Goal: Task Accomplishment & Management: Complete application form

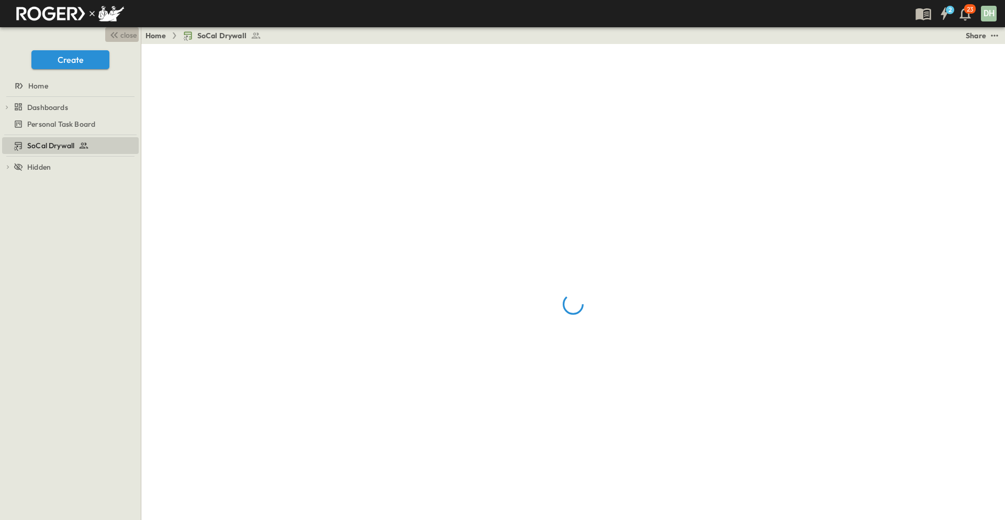
click at [129, 38] on span "close" at bounding box center [128, 35] width 16 height 10
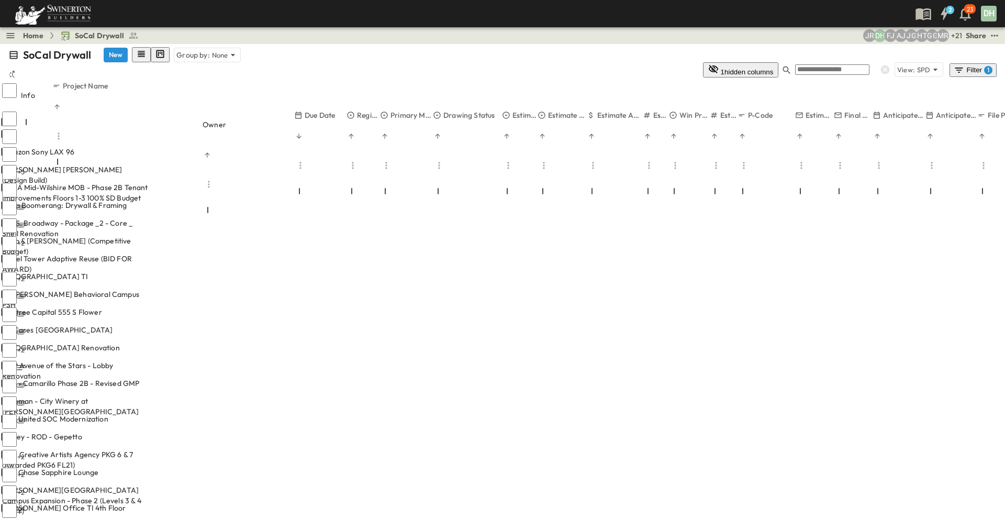
click at [148, 164] on div "[PERSON_NAME] [PERSON_NAME] (Design Build)" at bounding box center [75, 174] width 146 height 21
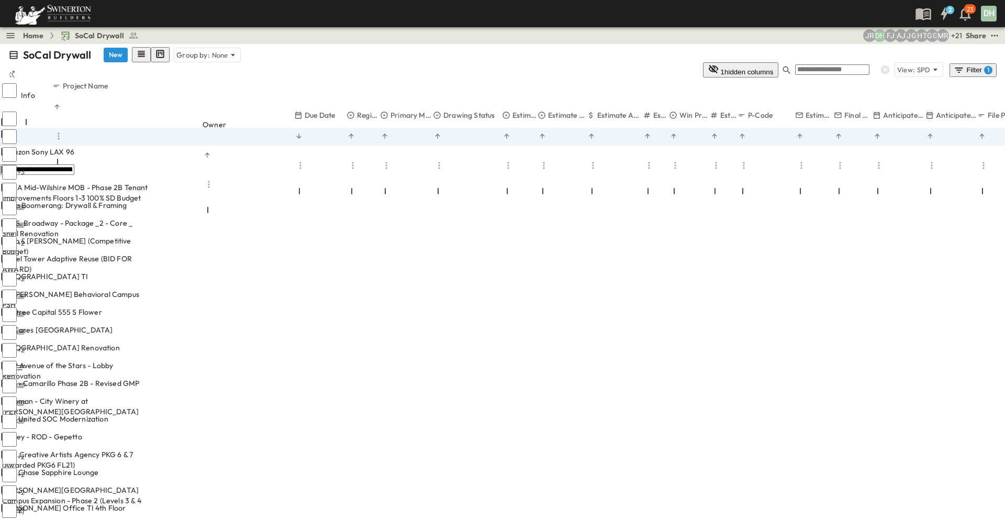
click at [74, 164] on input "**********" at bounding box center [37, 169] width 74 height 10
paste input "**********"
type input "**********"
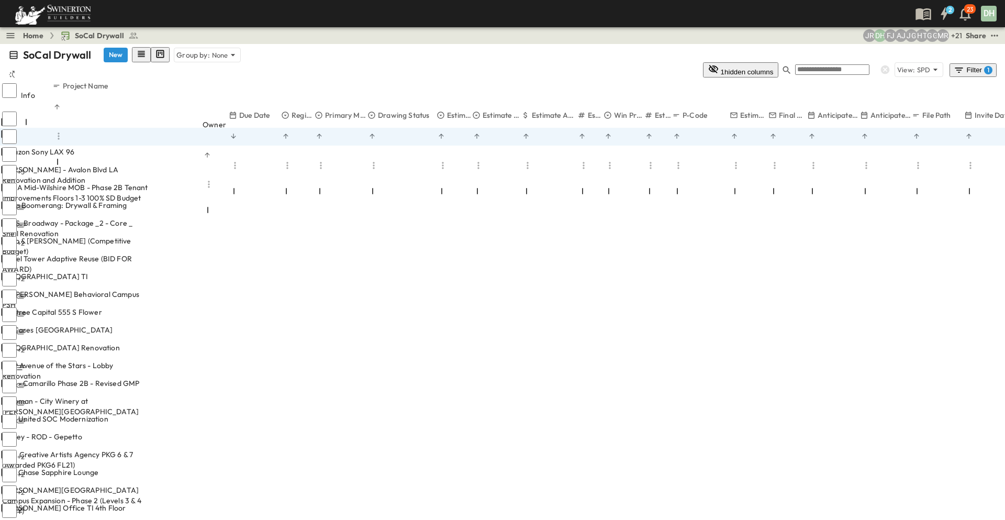
drag, startPoint x: 294, startPoint y: 75, endPoint x: 227, endPoint y: 82, distance: 67.9
click at [227, 198] on div "Owner" at bounding box center [216, 212] width 26 height 29
click at [937, 64] on icon at bounding box center [935, 69] width 10 height 10
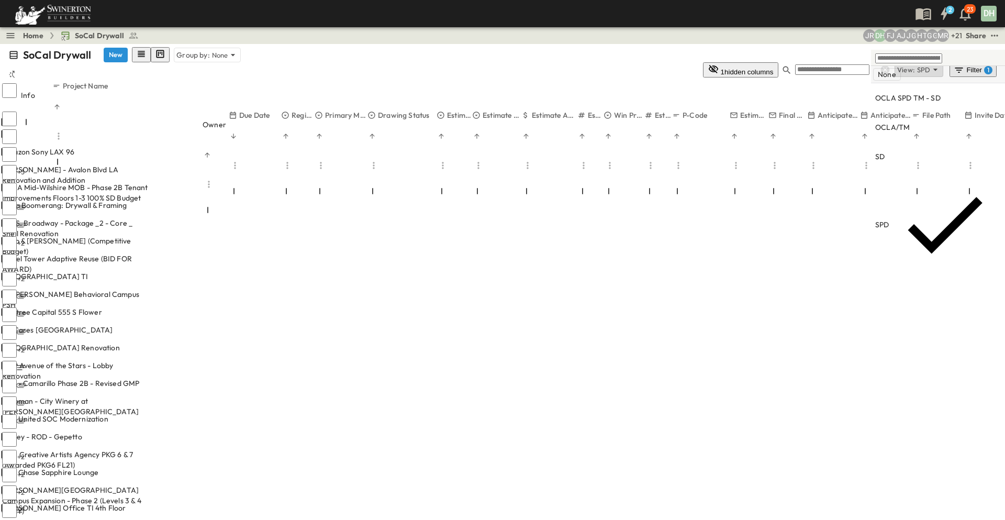
click at [893, 73] on p "None" at bounding box center [887, 74] width 18 height 10
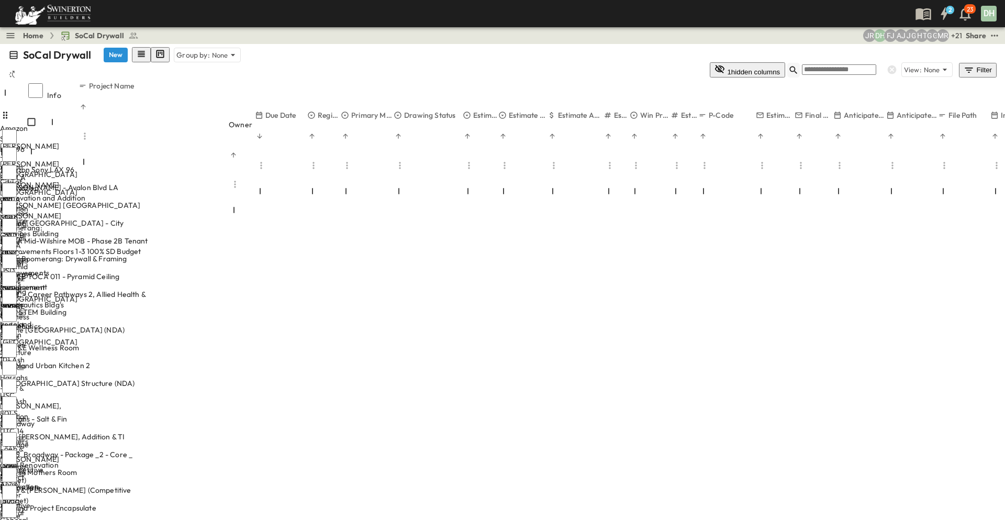
click at [797, 66] on icon "button" at bounding box center [793, 70] width 8 height 8
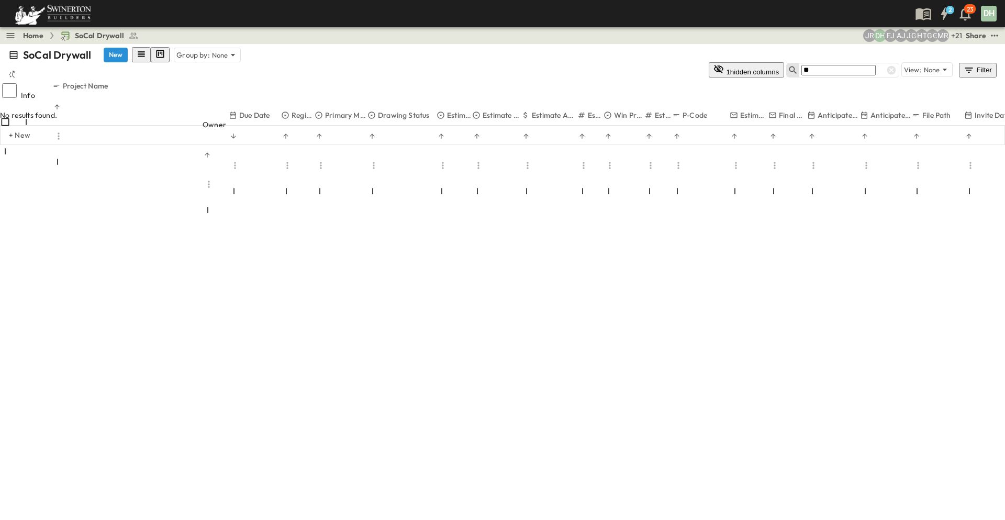
type input "*"
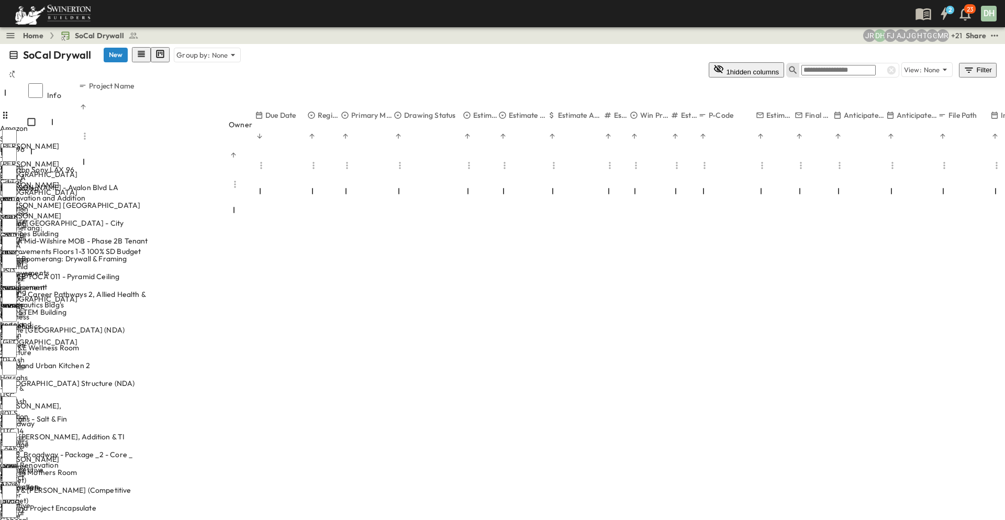
click at [115, 50] on button "New" at bounding box center [116, 55] width 24 height 15
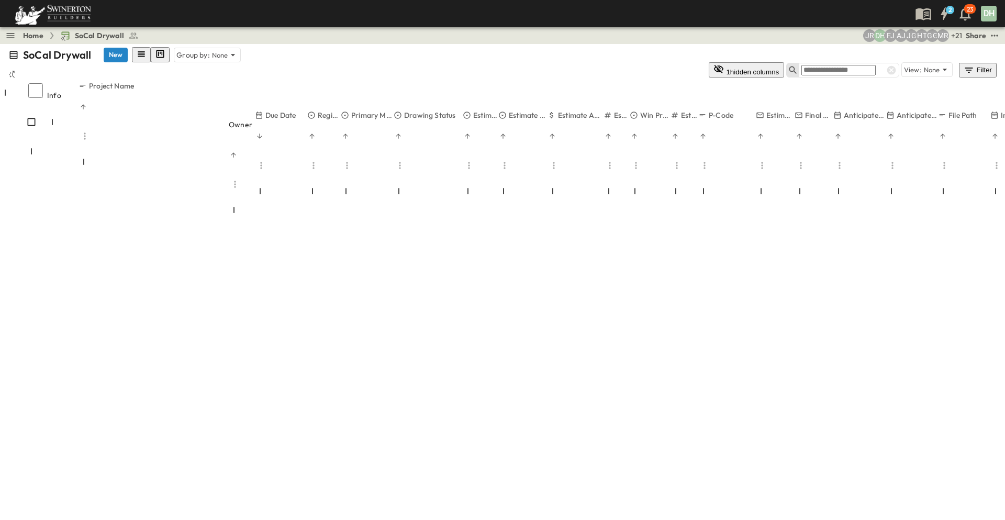
scroll to position [7403, 0]
type input "**********"
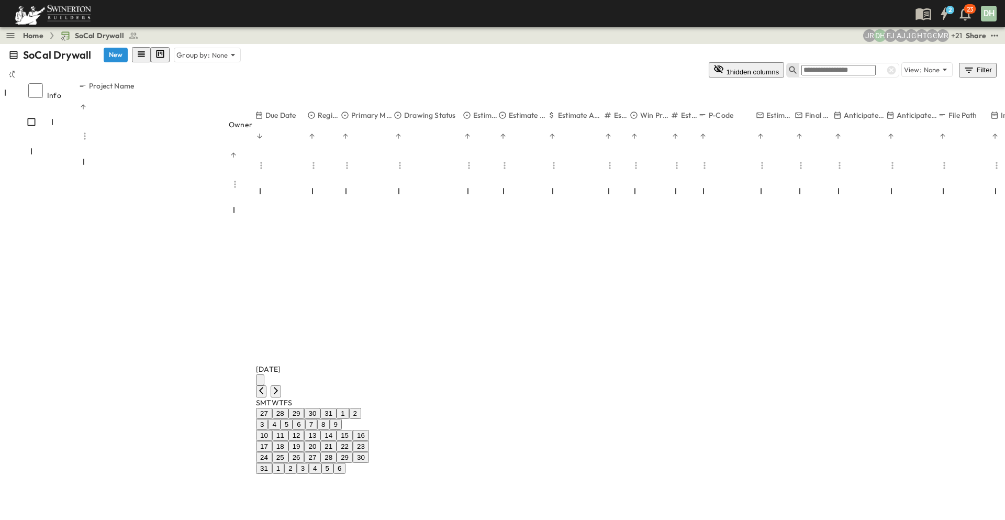
click at [280, 386] on icon "Next month" at bounding box center [276, 390] width 8 height 8
click at [309, 430] on button "10" at bounding box center [301, 435] width 16 height 11
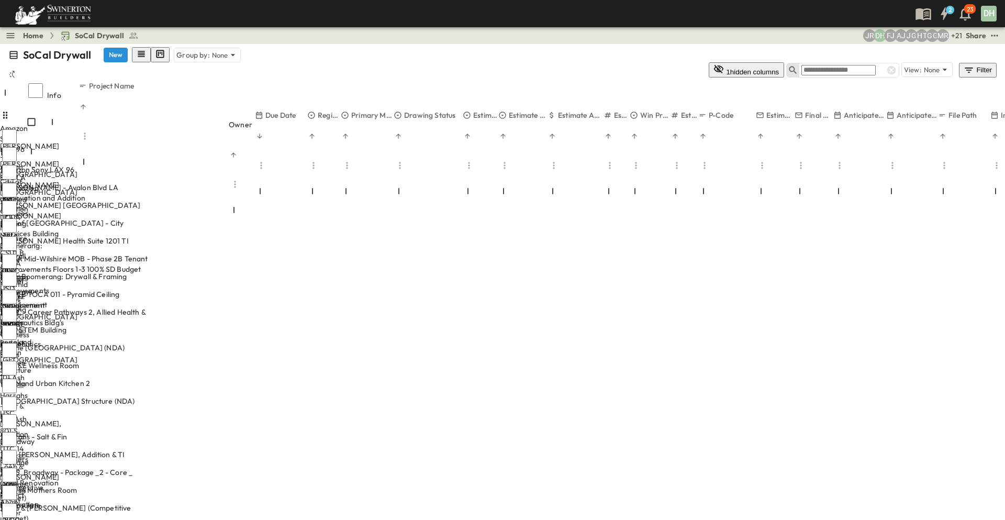
scroll to position [0, 0]
click at [114, 55] on button "New" at bounding box center [116, 55] width 24 height 15
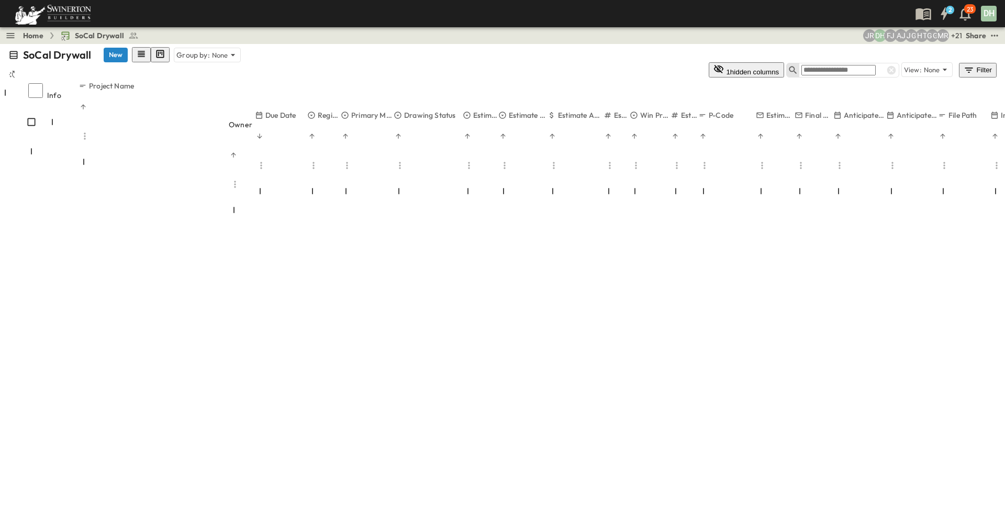
scroll to position [7421, 0]
type input "**********"
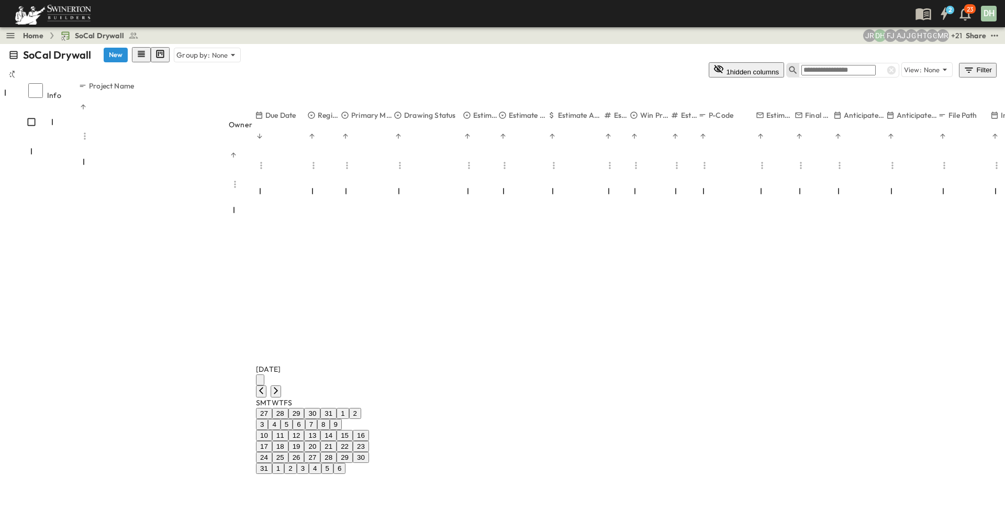
click at [333, 463] on button "5" at bounding box center [327, 468] width 12 height 11
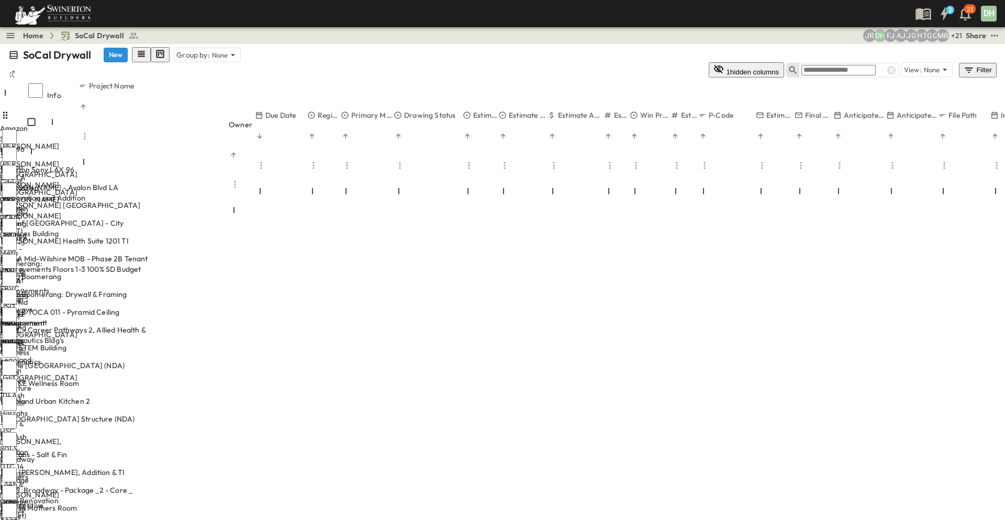
scroll to position [0, 0]
click at [148, 273] on p "OPEN" at bounding box center [139, 277] width 18 height 8
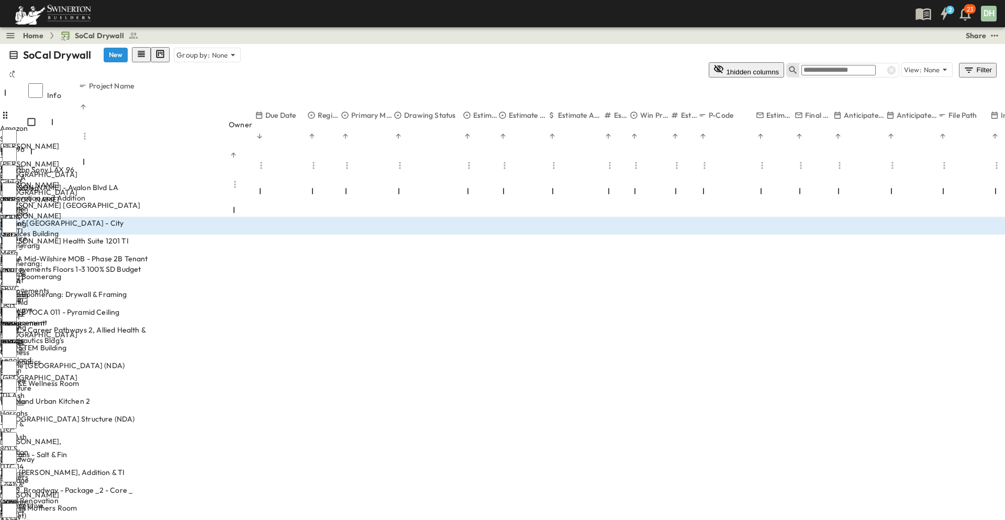
click at [395, 519] on icon "sidedrawer-menu" at bounding box center [391, 530] width 8 height 8
click at [372, 47] on span "Delete" at bounding box center [360, 42] width 23 height 9
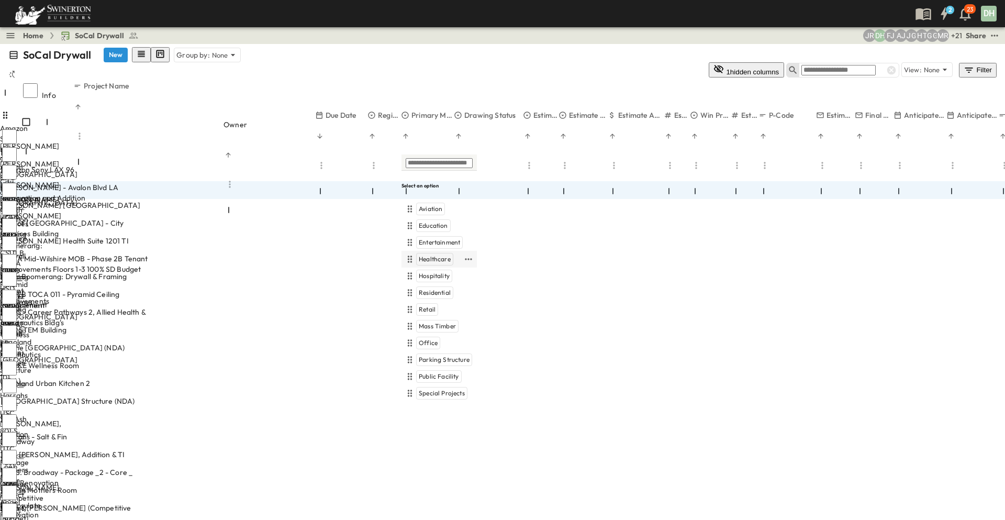
click at [434, 255] on span "Healthcare" at bounding box center [435, 259] width 32 height 8
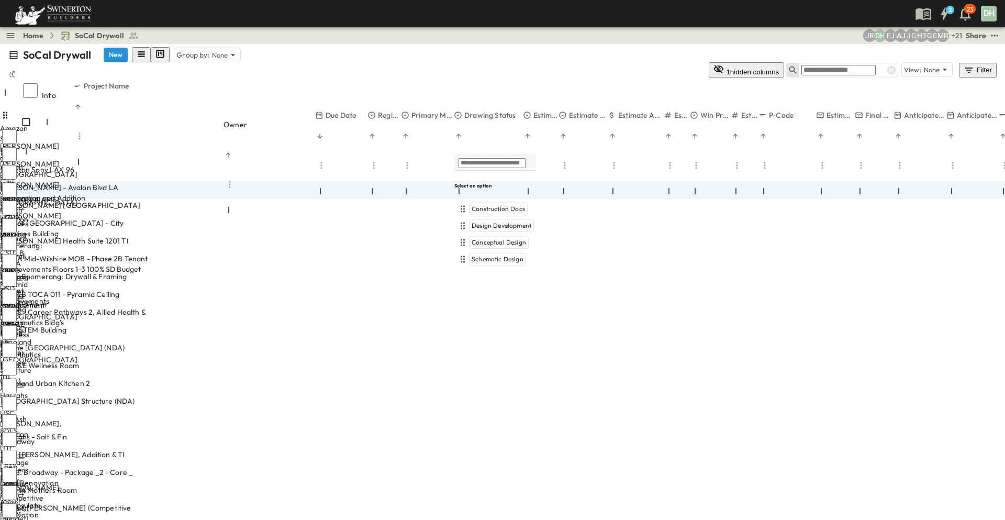
click at [591, 50] on div "SoCal Drywall New Group by: None" at bounding box center [502, 54] width 988 height 15
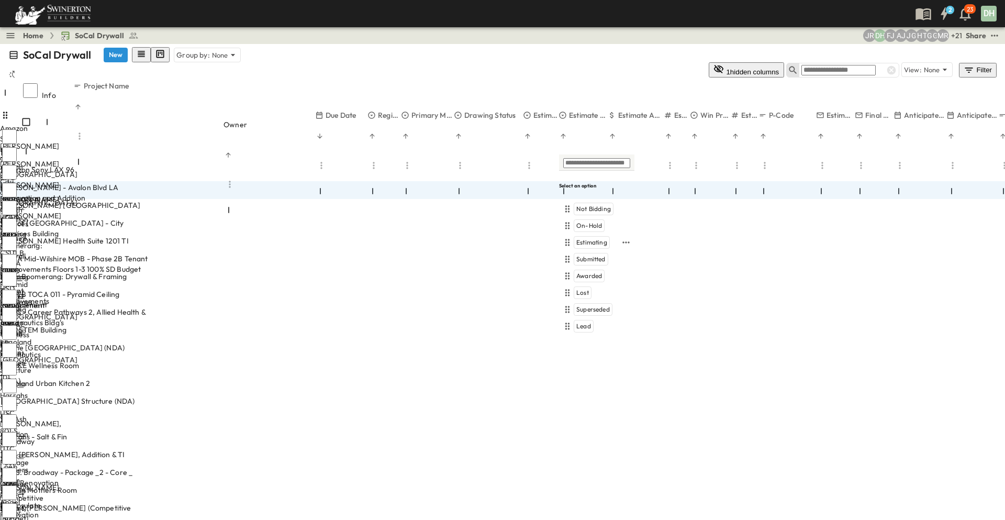
click at [588, 238] on span "Estimating" at bounding box center [591, 242] width 31 height 8
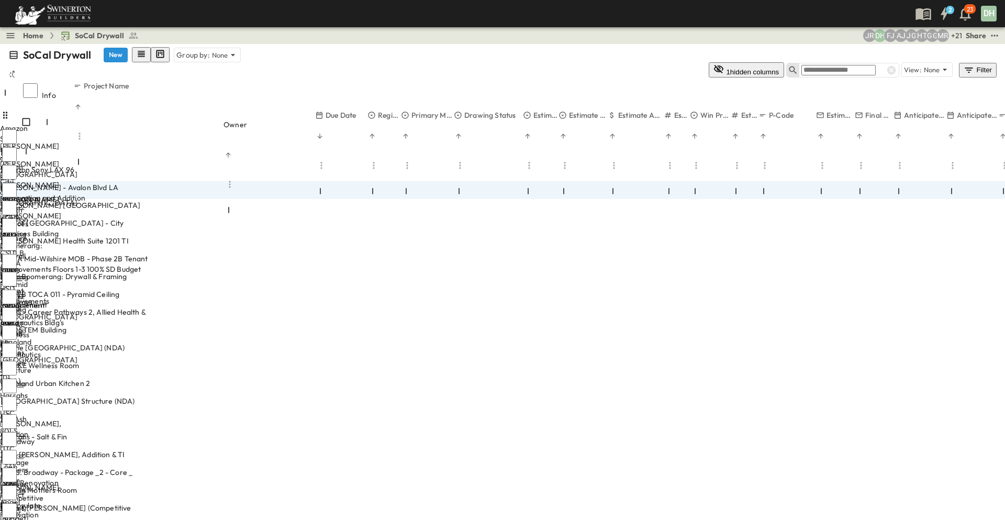
type input "*"
drag, startPoint x: 724, startPoint y: 215, endPoint x: 804, endPoint y: 148, distance: 104.1
click at [724, 221] on span "50-75%" at bounding box center [718, 225] width 21 height 8
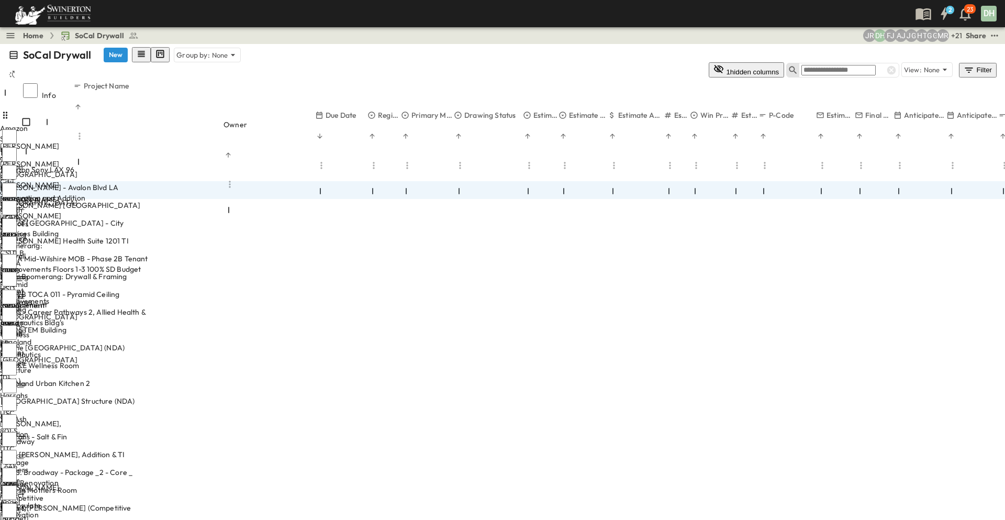
type input "*"
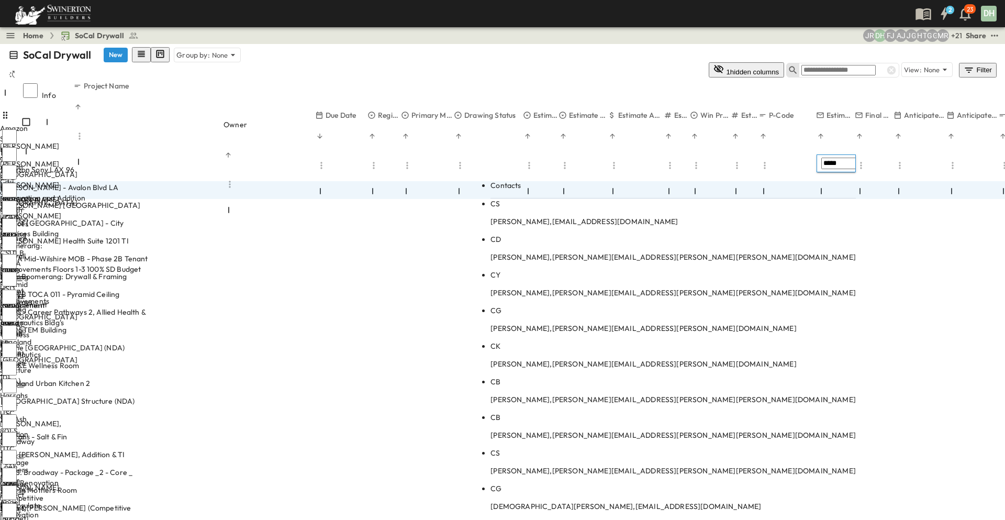
scroll to position [34, 0]
type input "*****"
drag, startPoint x: 693, startPoint y: 216, endPoint x: 736, endPoint y: 211, distance: 43.1
click at [693, 323] on p "[PERSON_NAME], [PERSON_NAME][EMAIL_ADDRESS][PERSON_NAME][DOMAIN_NAME]" at bounding box center [672, 328] width 365 height 10
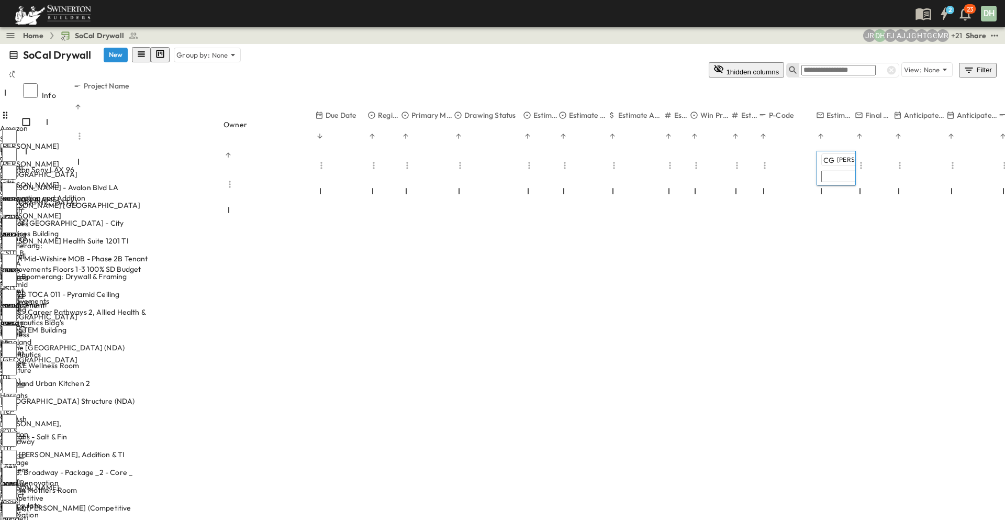
scroll to position [0, 0]
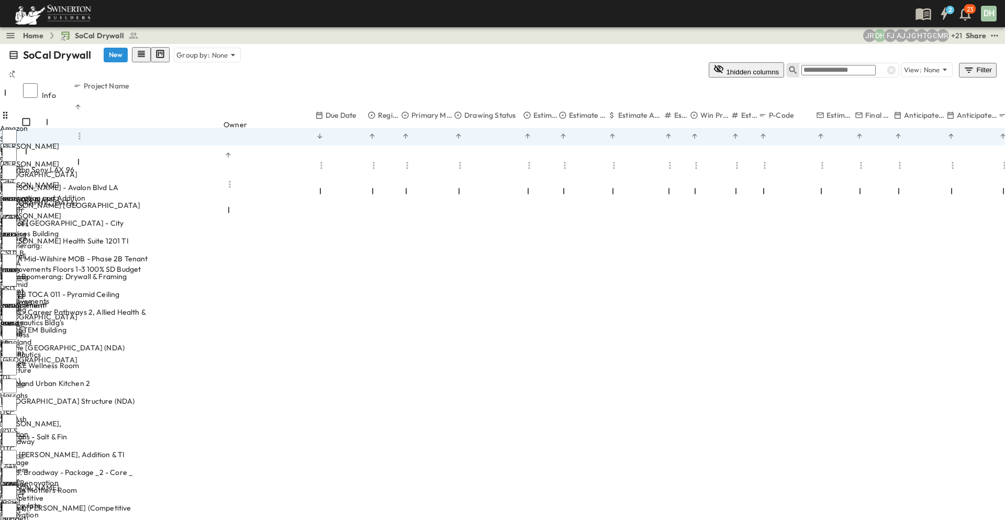
drag, startPoint x: 213, startPoint y: 162, endPoint x: 232, endPoint y: 162, distance: 18.8
click at [148, 237] on p "OPEN" at bounding box center [139, 241] width 18 height 8
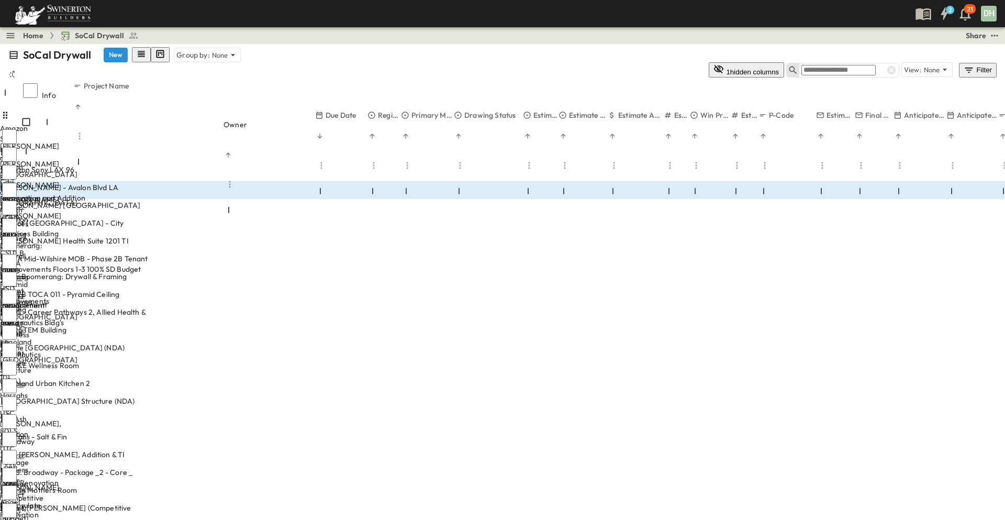
click at [393, 221] on span "SPD" at bounding box center [391, 225] width 13 height 8
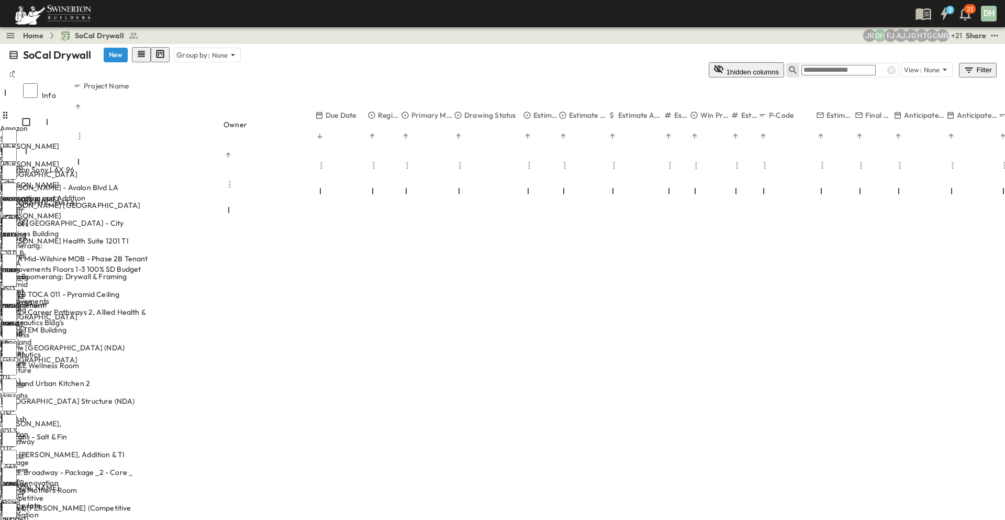
click at [148, 184] on p "OPEN" at bounding box center [139, 188] width 18 height 8
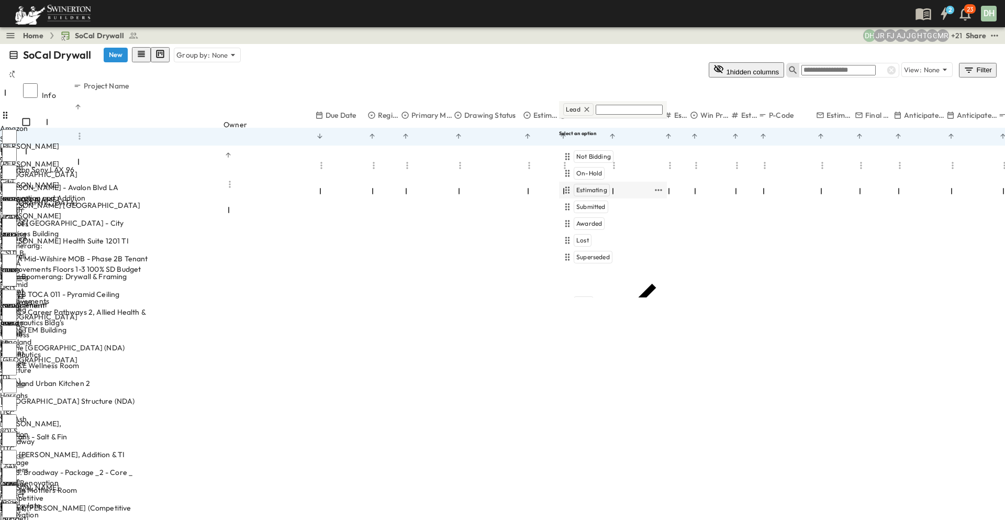
click at [591, 186] on span "Estimating" at bounding box center [591, 190] width 31 height 8
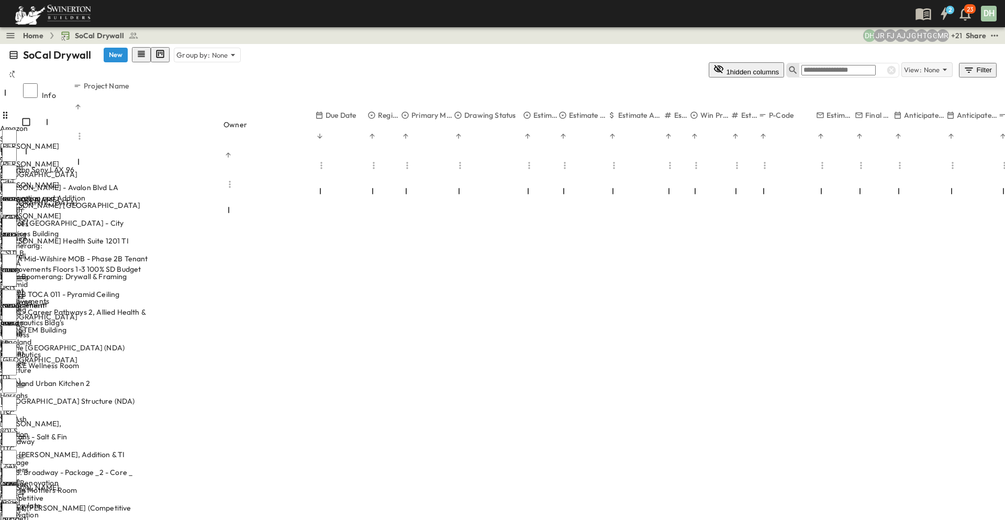
click at [934, 64] on p "None" at bounding box center [932, 69] width 16 height 10
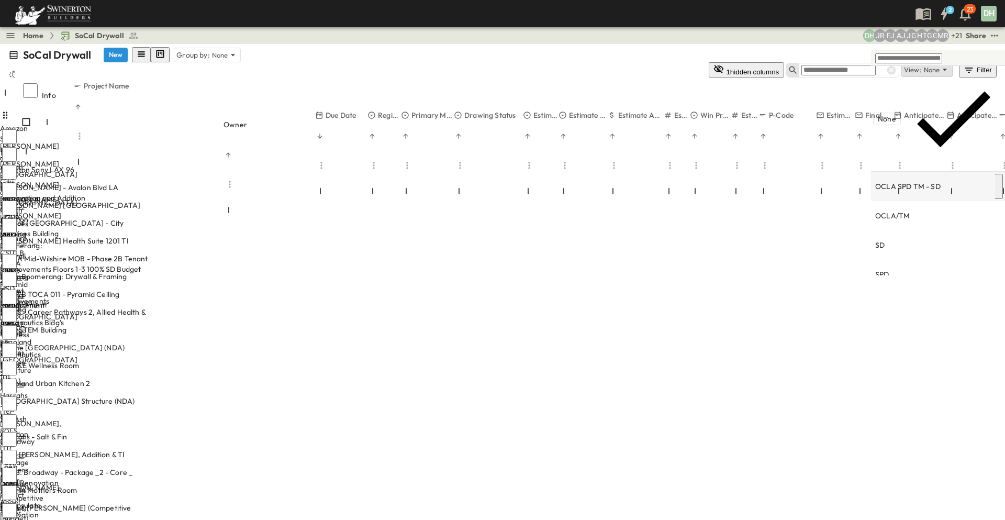
click at [915, 181] on p "OCLA SPD TM - SD" at bounding box center [907, 186] width 65 height 10
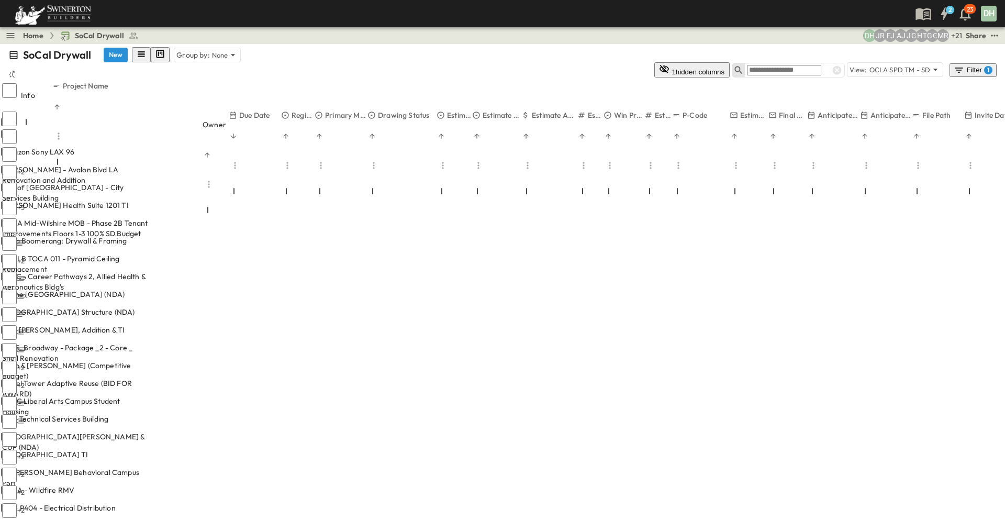
drag, startPoint x: 294, startPoint y: 74, endPoint x: 222, endPoint y: 83, distance: 72.7
click at [222, 83] on div "Info Project Name Owner Due Date Region Primary Market Drawing Status Estimate …" at bounding box center [502, 95] width 1005 height 29
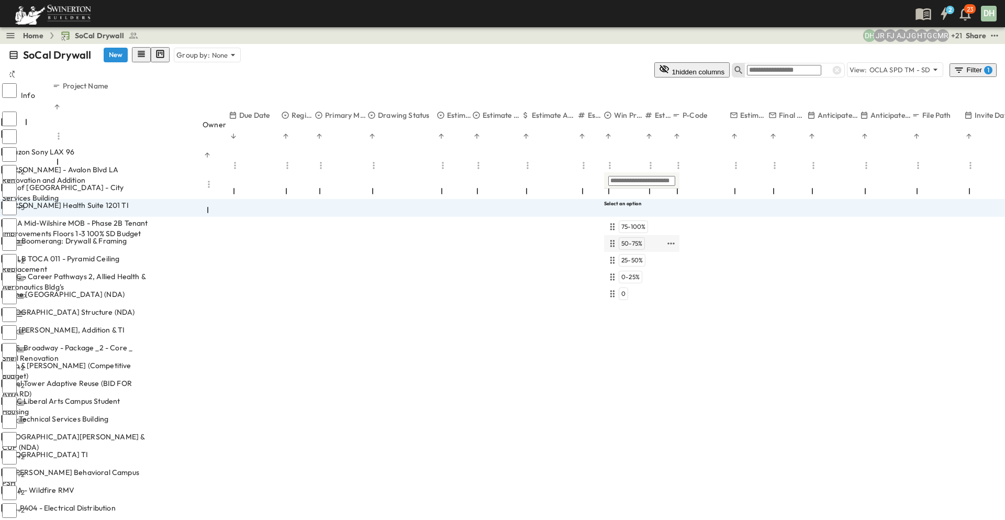
click at [637, 239] on span "50-75%" at bounding box center [631, 243] width 21 height 8
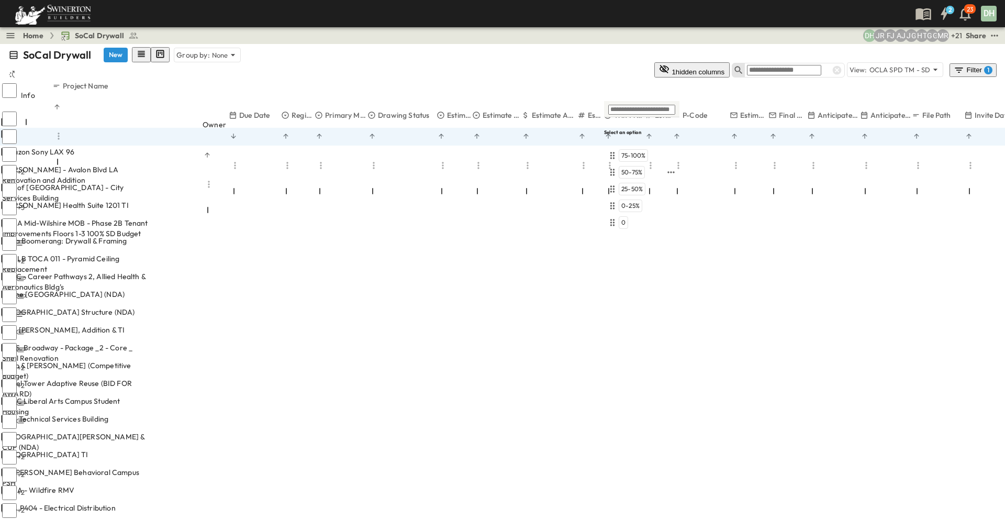
click at [634, 168] on span "50-75%" at bounding box center [631, 172] width 21 height 8
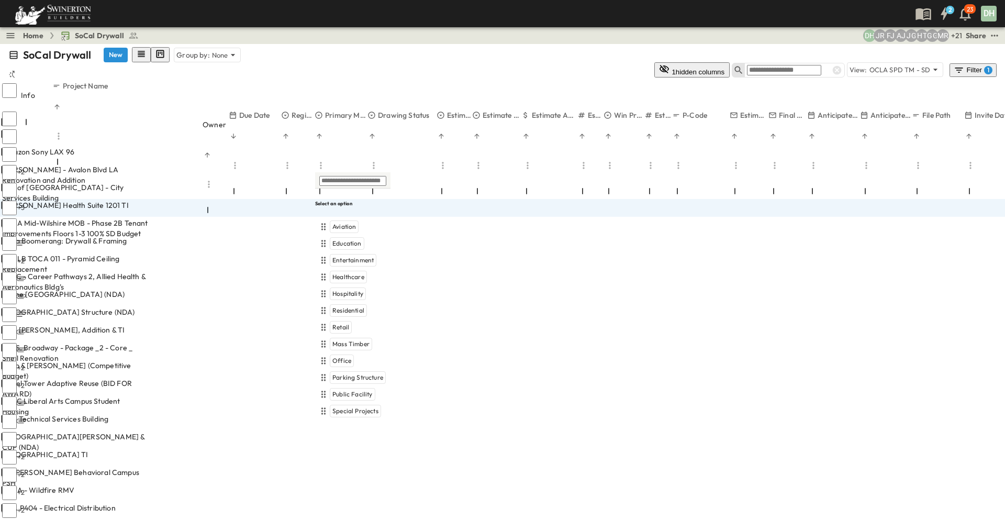
click at [546, 46] on div "SoCal Drywall New Group by: None 1 hidden columns View: OCLA SPD TM - SD Filter…" at bounding box center [502, 62] width 1005 height 37
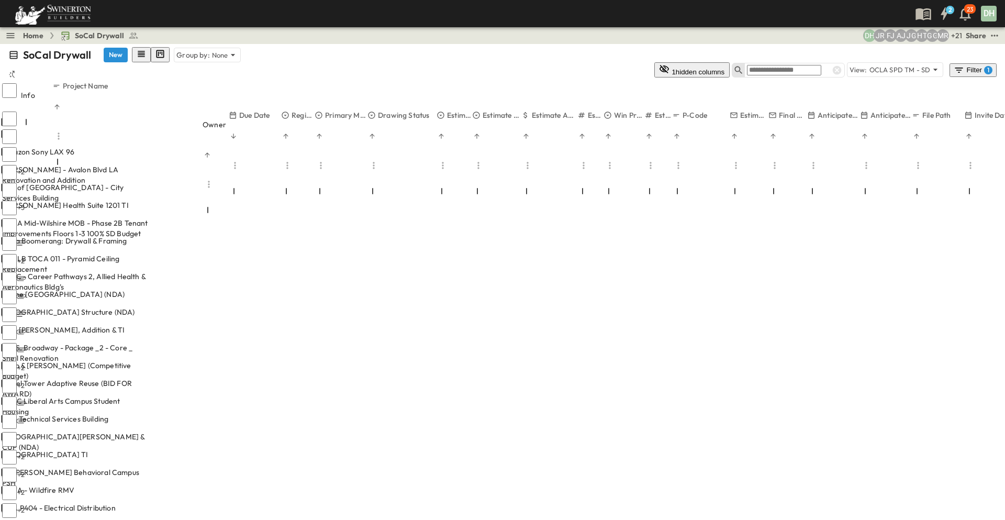
click at [788, 65] on input "text" at bounding box center [784, 70] width 74 height 10
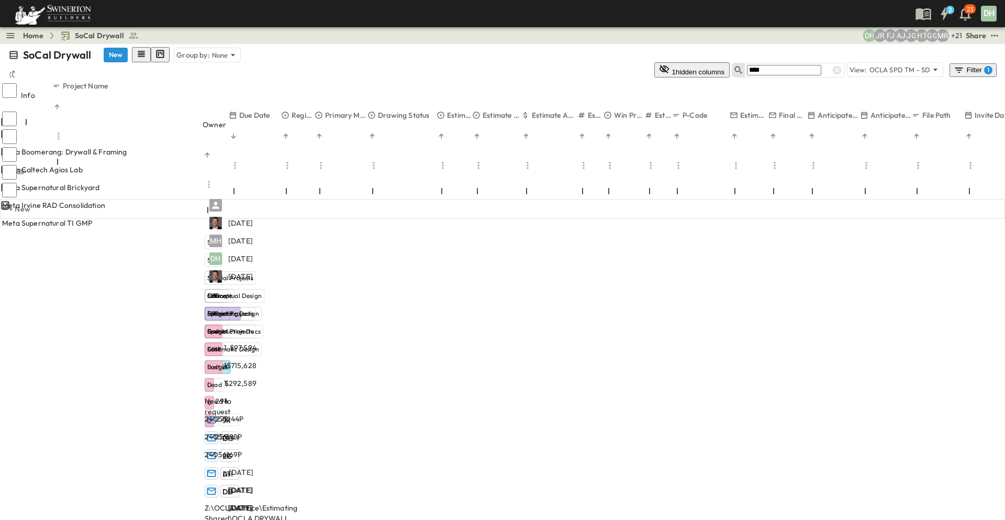
type input "****"
click at [252, 253] on span "Select Market" at bounding box center [228, 258] width 47 height 10
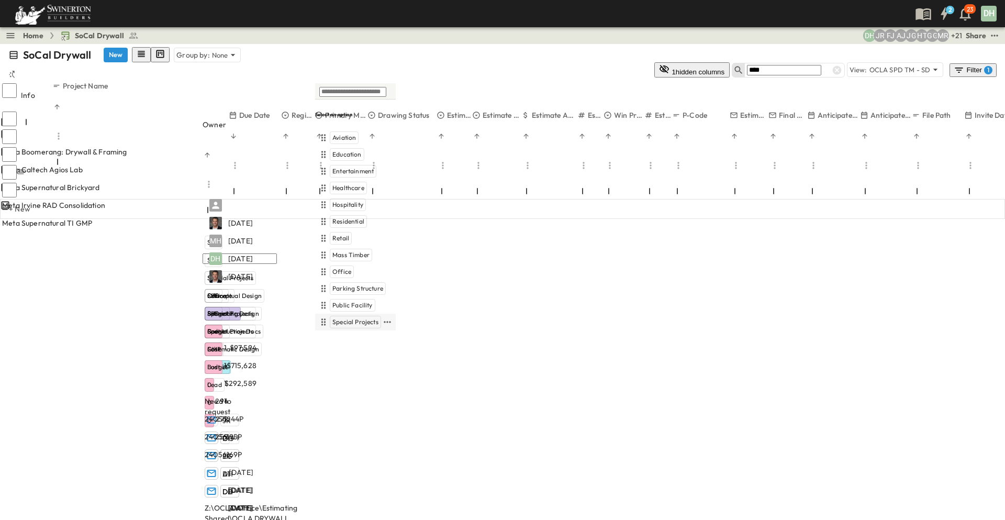
click at [350, 318] on span "Special Projects" at bounding box center [355, 322] width 46 height 8
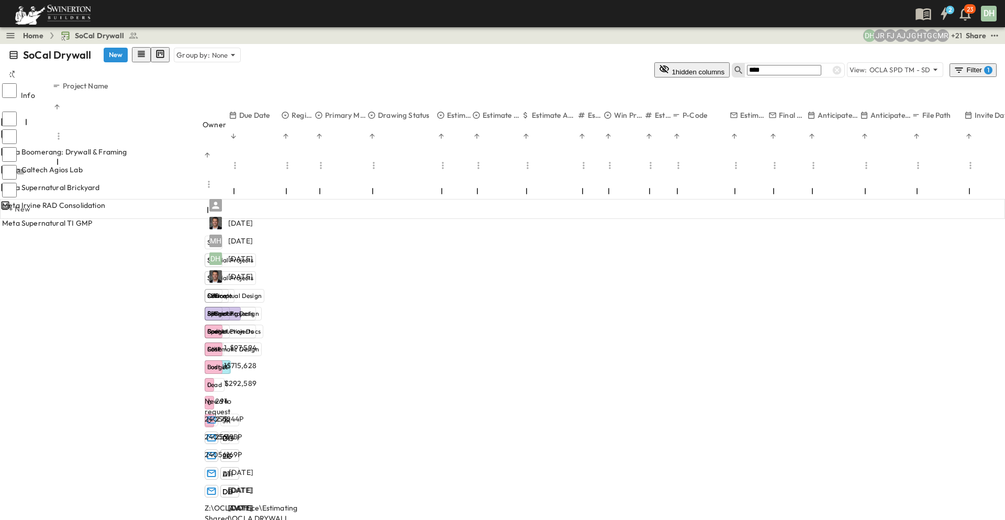
click at [248, 271] on span "Select Status" at bounding box center [226, 276] width 43 height 10
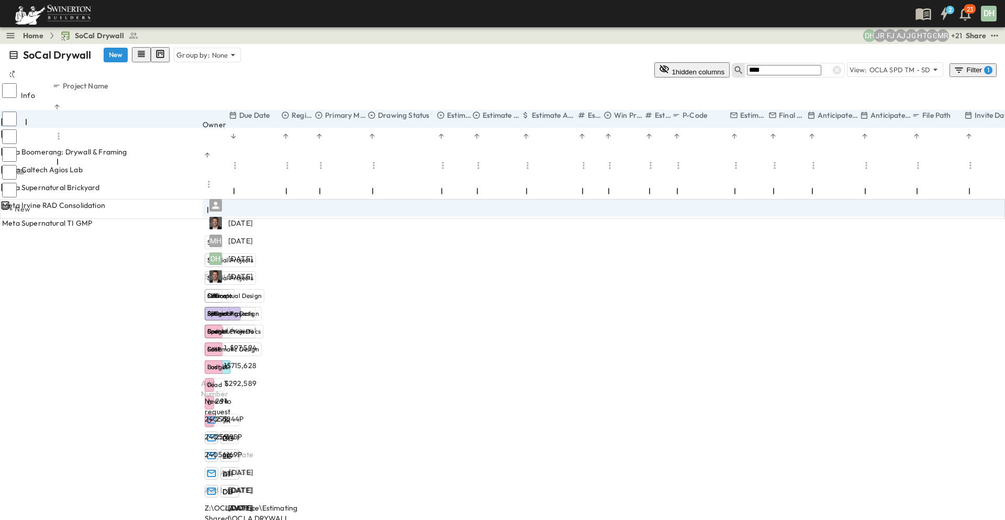
click at [315, 261] on div "SoCal Drywall New Group by: None 1 hidden columns **** View: OCLA SPD TM - SD F…" at bounding box center [502, 282] width 1005 height 476
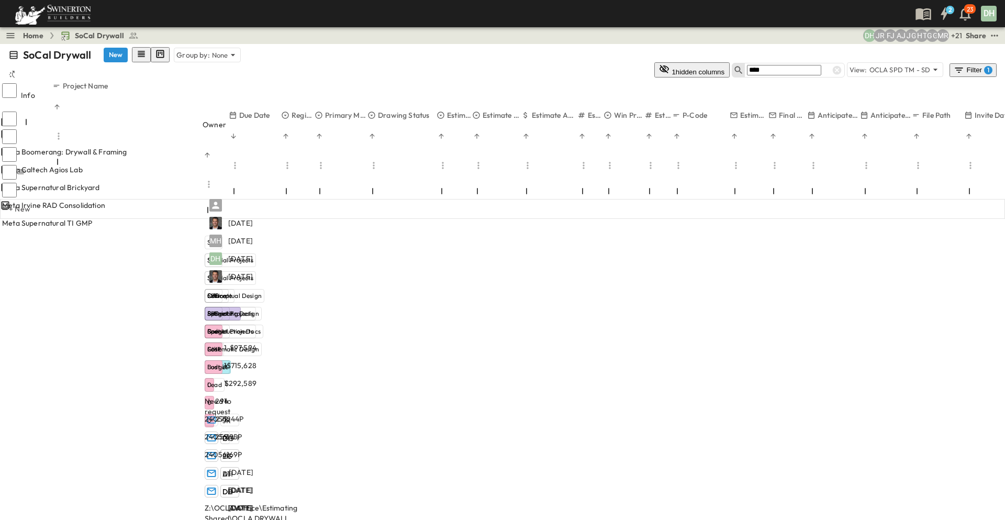
click at [248, 271] on span "Select Status" at bounding box center [226, 276] width 43 height 10
click at [402, 133] on span "Construction Docs" at bounding box center [411, 137] width 53 height 8
drag, startPoint x: 443, startPoint y: 235, endPoint x: 522, endPoint y: 218, distance: 80.3
click at [457, 233] on div "SoCal Drywall New Group by: None 1 hidden columns **** View: OCLA SPD TM - SD F…" at bounding box center [502, 282] width 1005 height 476
click at [499, 230] on div "SoCal Drywall New Group by: None 1 hidden columns **** View: OCLA SPD TM - SD F…" at bounding box center [502, 282] width 1005 height 476
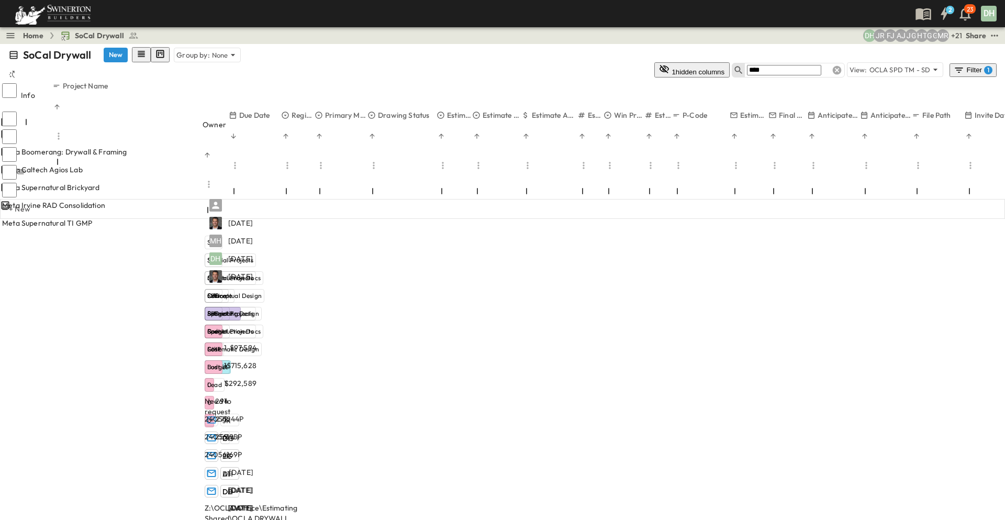
click at [836, 65] on icon at bounding box center [837, 70] width 10 height 10
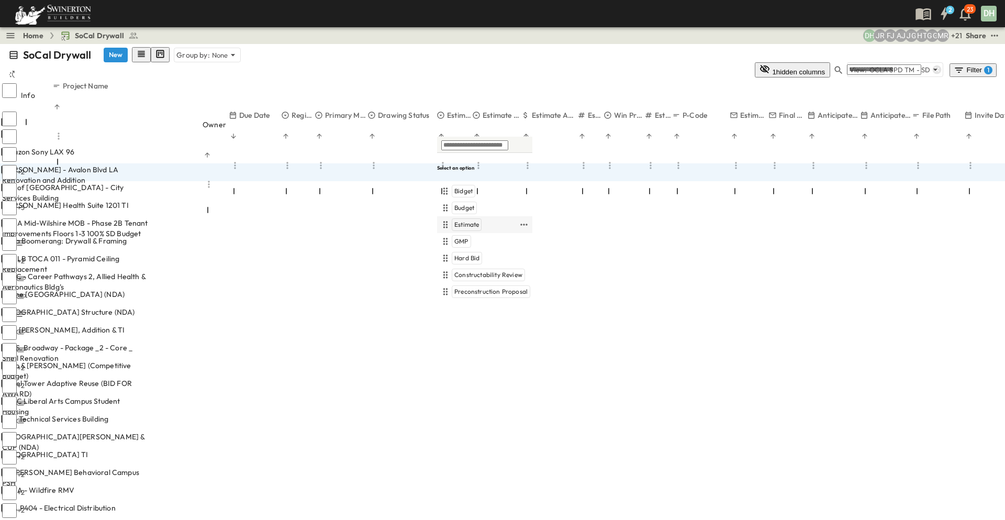
click at [472, 220] on span "Estimate" at bounding box center [466, 224] width 25 height 8
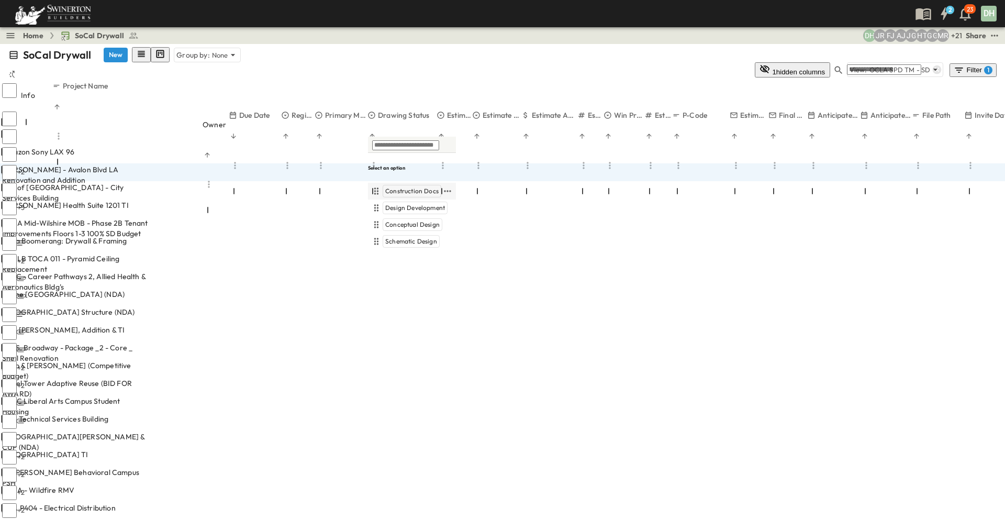
click at [408, 187] on span "Construction Docs" at bounding box center [411, 191] width 53 height 8
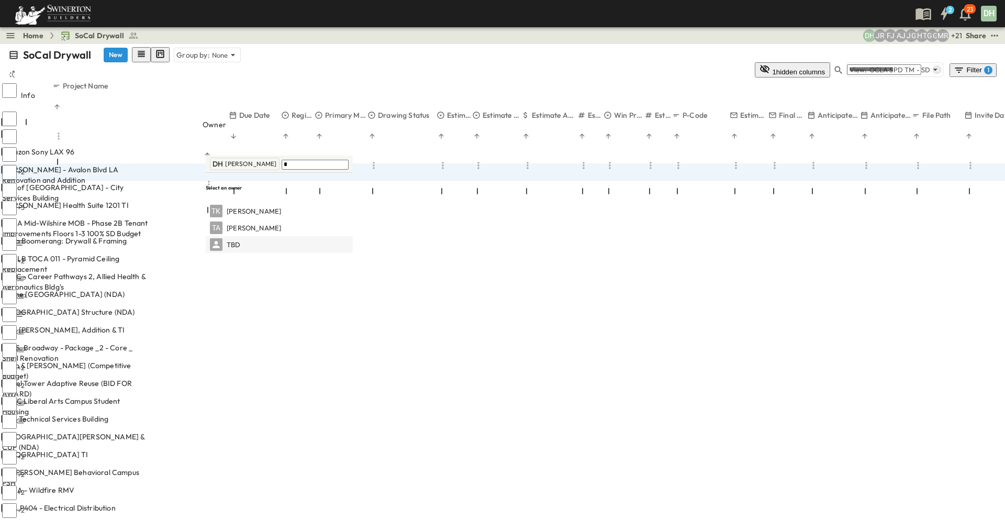
type input "*"
click at [233, 240] on span "TBD" at bounding box center [234, 245] width 14 height 10
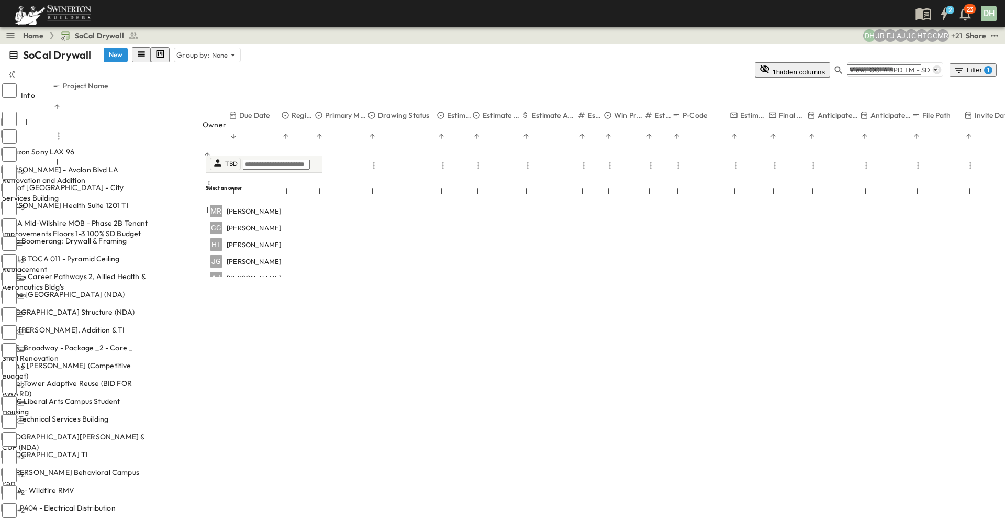
click at [312, 42] on div "Home SoCal Drywall + 21 MR GG HT JG AJ [PERSON_NAME] DH Share" at bounding box center [502, 35] width 1005 height 17
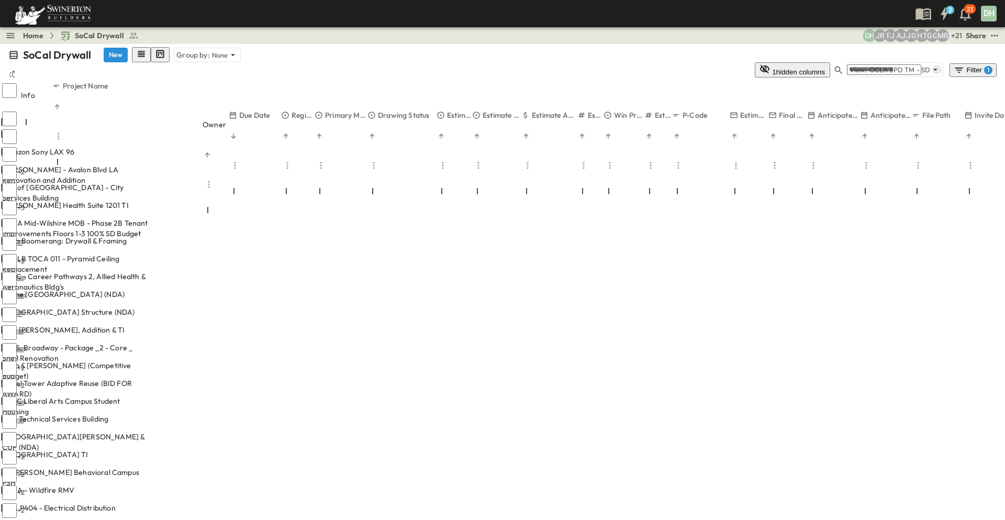
click at [145, 218] on span "UCLA Mid-Wilshire MOB - Phase 2B Tenant Improvements Floors 1-3 100% SD Budget" at bounding box center [75, 228] width 146 height 21
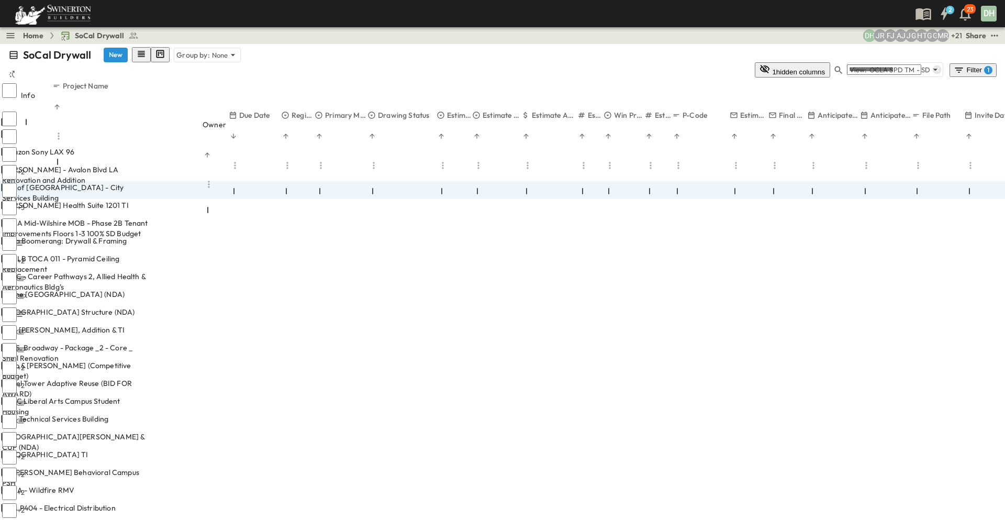
click at [127, 200] on span "[PERSON_NAME] Health Suite 1201 TI" at bounding box center [65, 205] width 127 height 10
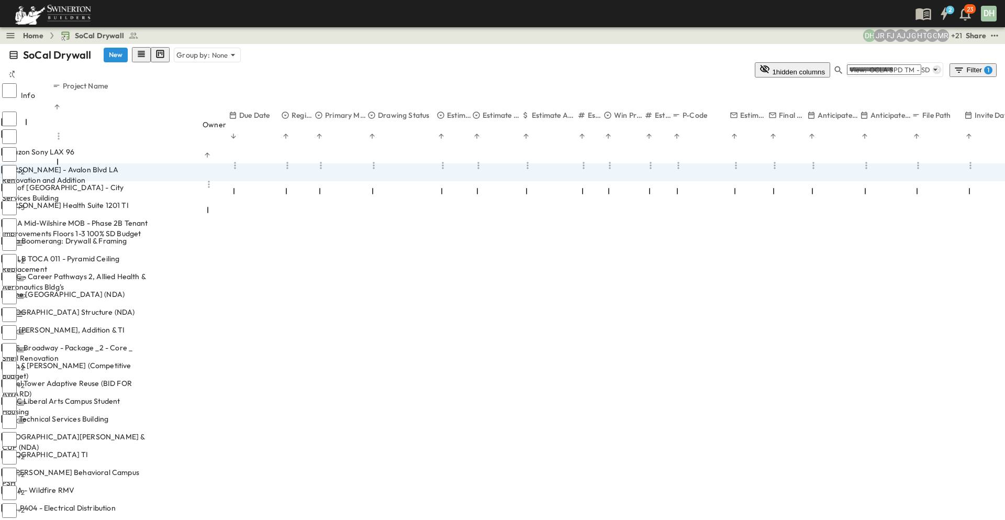
click at [139, 182] on span "City of [GEOGRAPHIC_DATA] - City Services Building" at bounding box center [75, 192] width 146 height 21
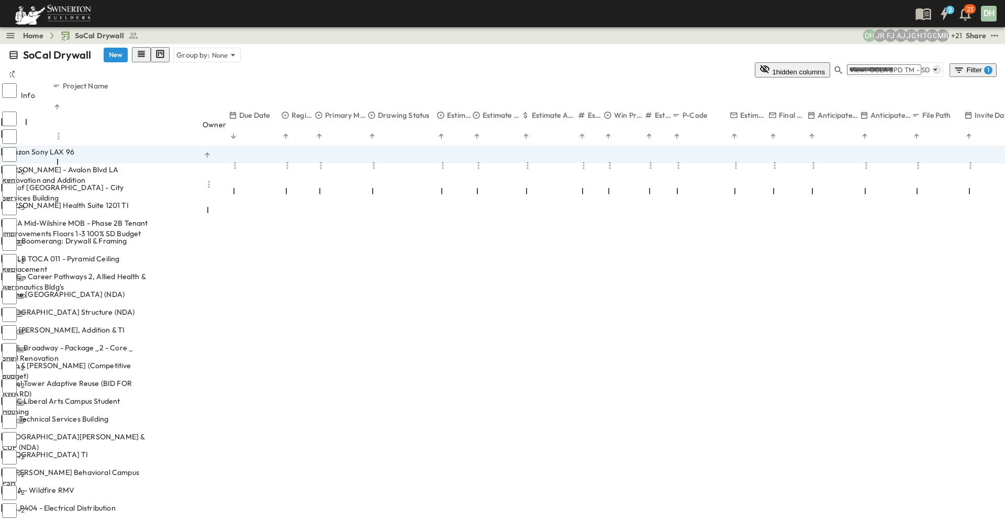
click at [141, 164] on span "[PERSON_NAME] - Avalon Blvd LA Renovation and Addition" at bounding box center [75, 174] width 146 height 21
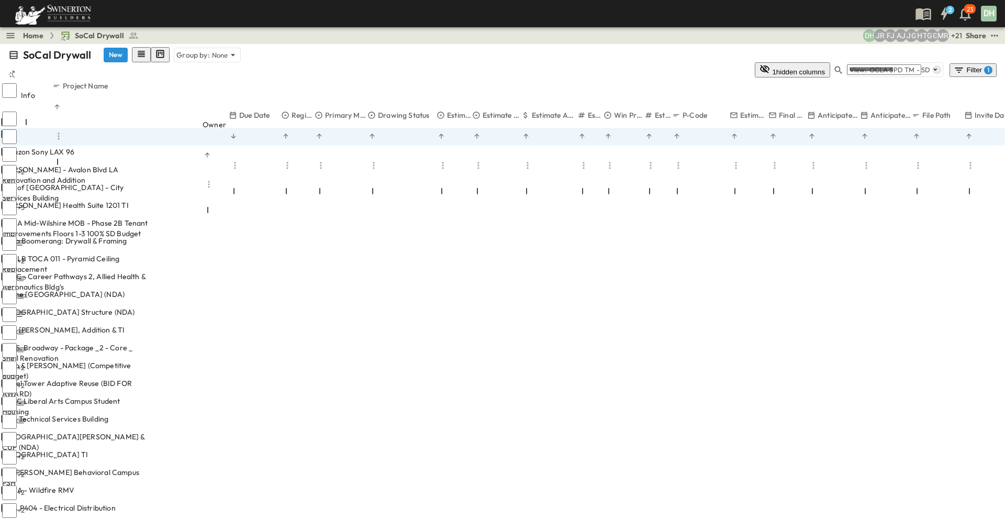
click at [148, 218] on span "UCLA Mid-Wilshire MOB - Phase 2B Tenant Improvements Floors 1-3 100% SD Budget" at bounding box center [75, 228] width 146 height 21
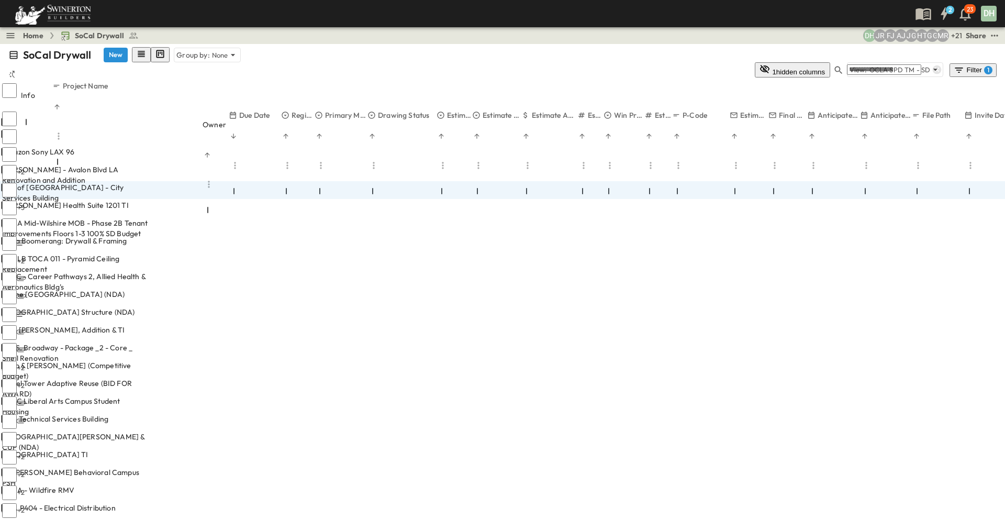
click at [127, 236] on span "Meta Boomerang: Drywall & Framing" at bounding box center [64, 241] width 125 height 10
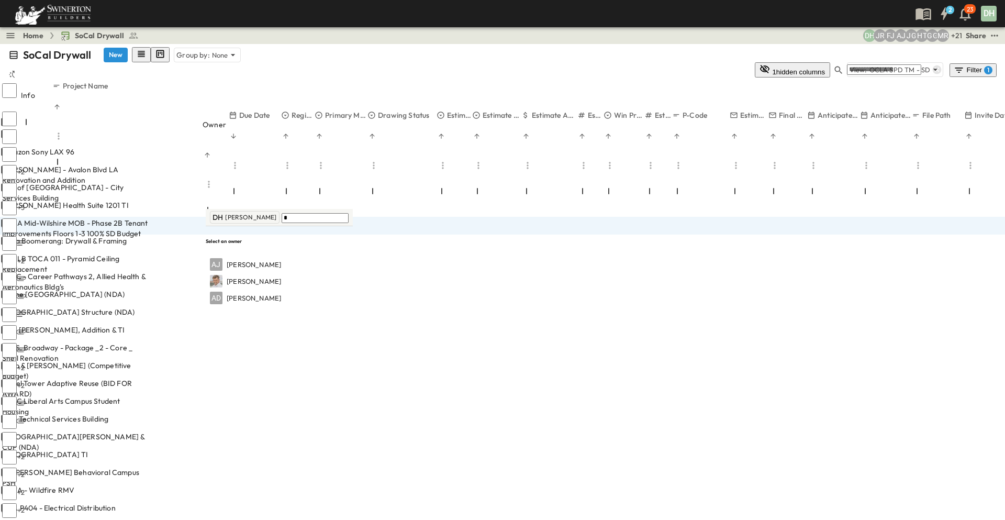
type input "*"
click at [239, 260] on span "[PERSON_NAME]" at bounding box center [254, 265] width 54 height 10
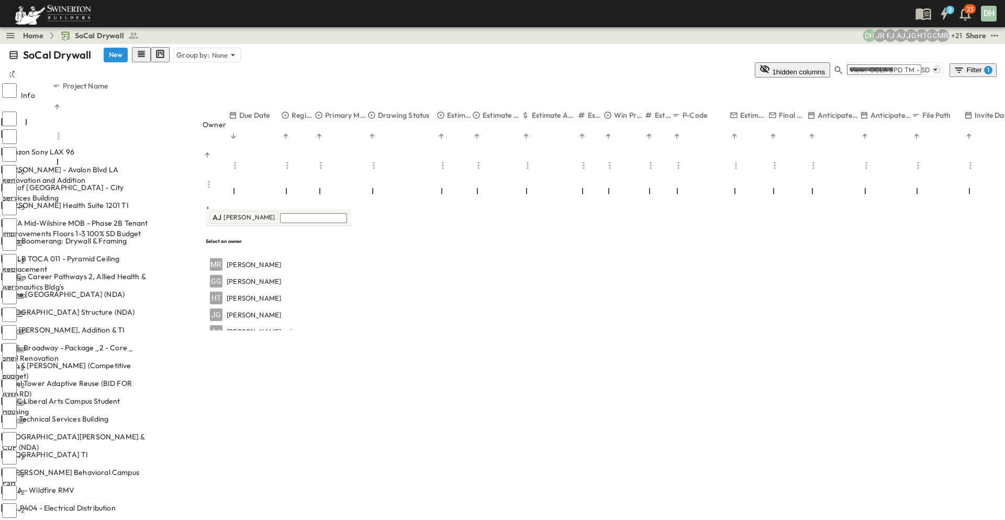
click at [113, 271] on span "SBVC - Career Pathways 2, Allied Health & Aeronautics Bldg's" at bounding box center [75, 281] width 146 height 21
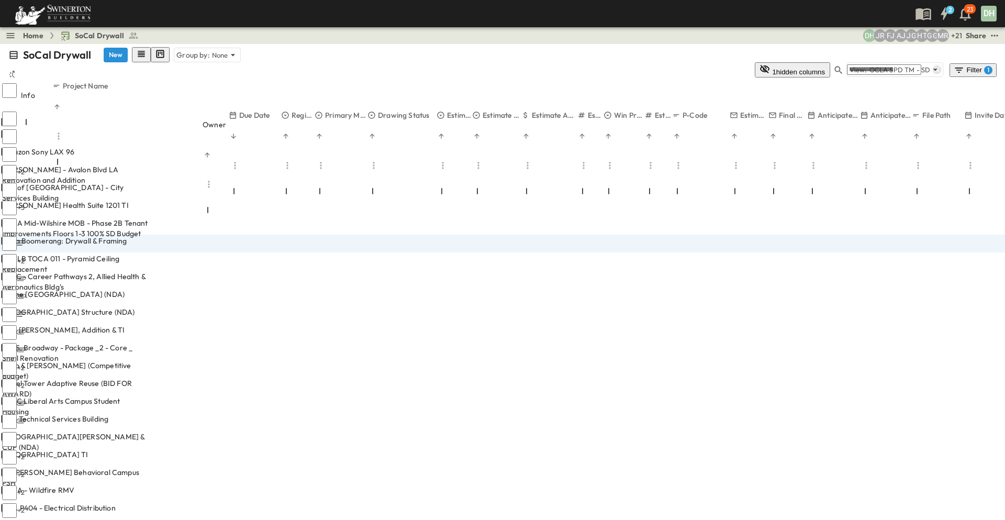
click at [118, 307] on span "[GEOGRAPHIC_DATA] Structure (NDA)" at bounding box center [68, 312] width 133 height 10
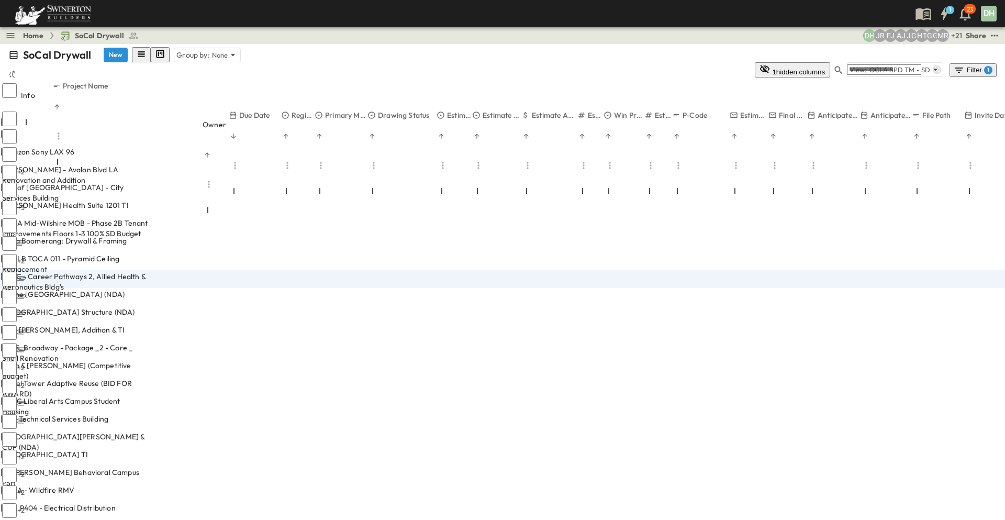
click at [124, 289] on span "Celine [GEOGRAPHIC_DATA] (NDA)" at bounding box center [63, 294] width 122 height 10
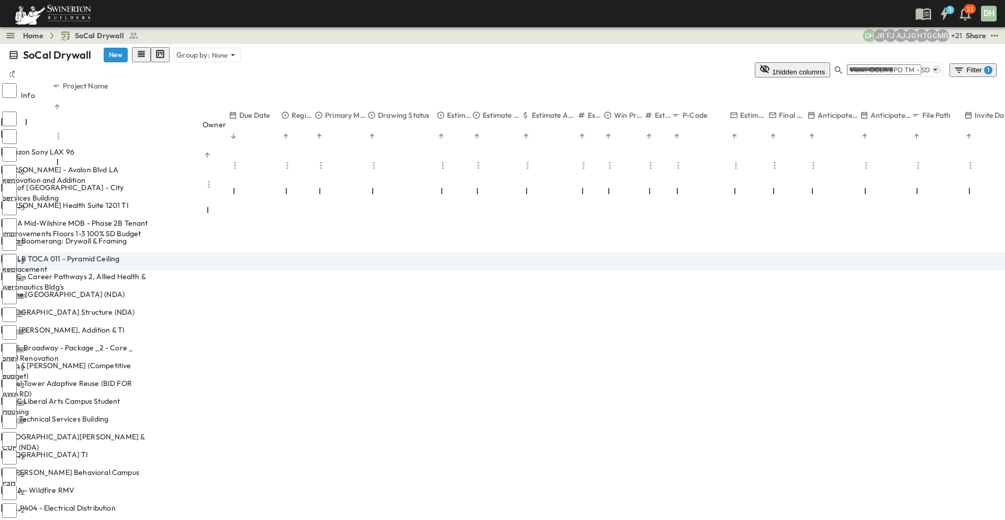
click at [563, 45] on div "SoCal Drywall New Group by: None 1 hidden columns View: OCLA SPD TM - SD Filter…" at bounding box center [502, 62] width 1005 height 37
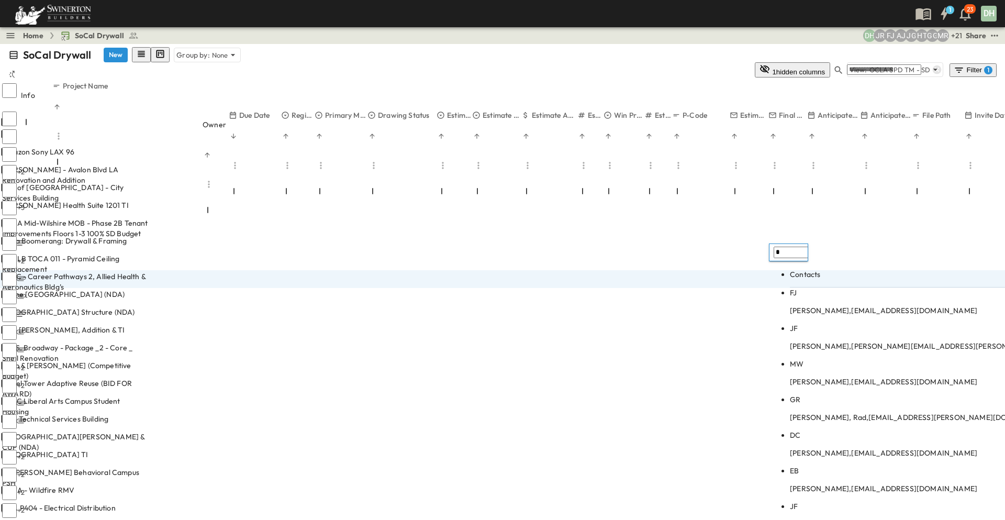
click at [816, 305] on p "[PERSON_NAME], [PERSON_NAME][EMAIL_ADDRESS][PERSON_NAME][DOMAIN_NAME]" at bounding box center [972, 310] width 365 height 10
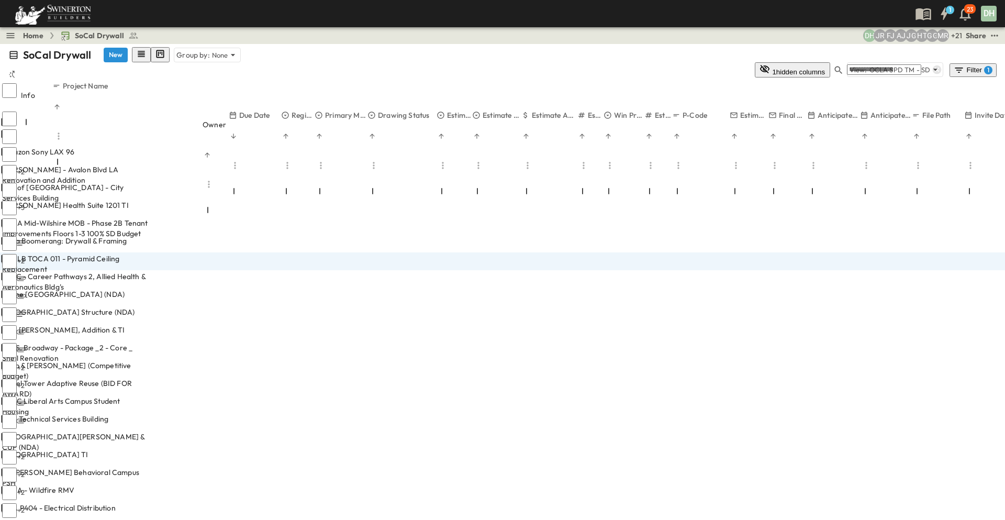
click at [125, 289] on span "Celine [GEOGRAPHIC_DATA] (NDA)" at bounding box center [63, 294] width 122 height 10
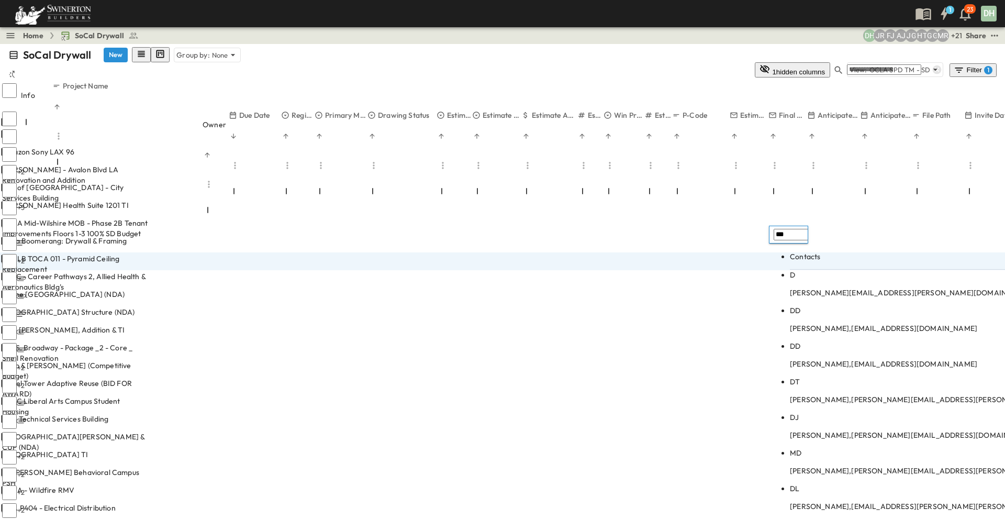
type input "***"
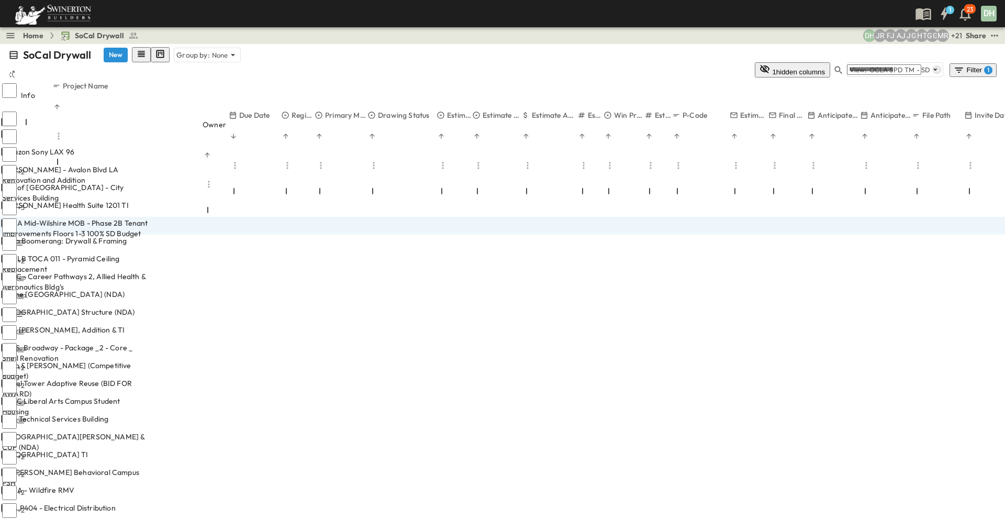
drag, startPoint x: 180, startPoint y: 109, endPoint x: 208, endPoint y: 109, distance: 28.3
click at [128, 166] on icon at bounding box center [124, 170] width 8 height 8
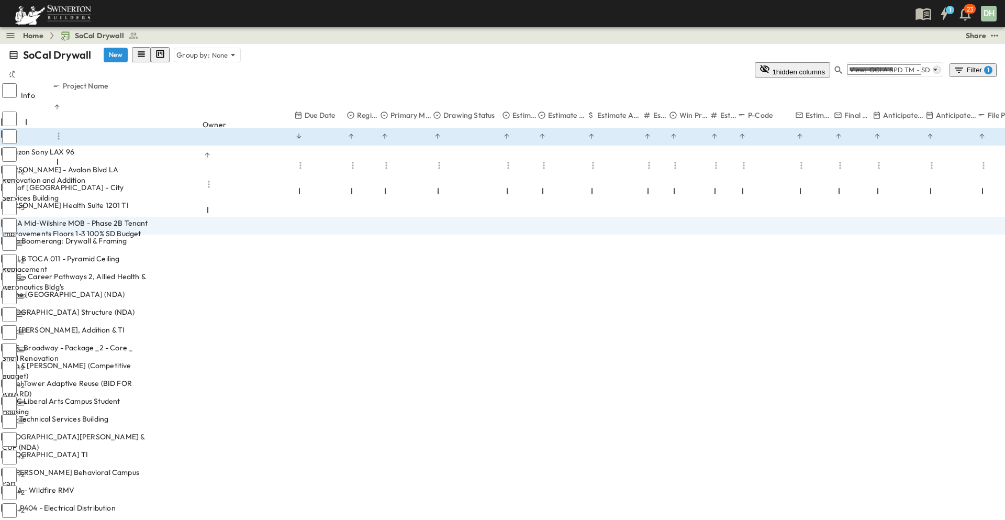
scroll to position [129, 0]
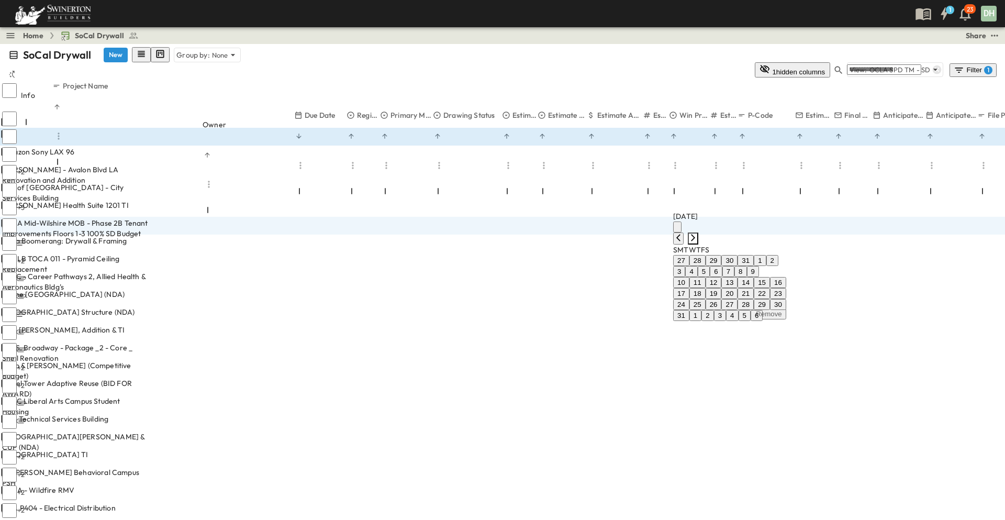
click at [695, 234] on icon "Next month" at bounding box center [693, 237] width 4 height 7
click at [695, 245] on icon "Next month" at bounding box center [693, 248] width 4 height 7
click at [695, 234] on icon "Next month" at bounding box center [693, 237] width 4 height 7
click at [695, 245] on icon "Next month" at bounding box center [693, 248] width 4 height 7
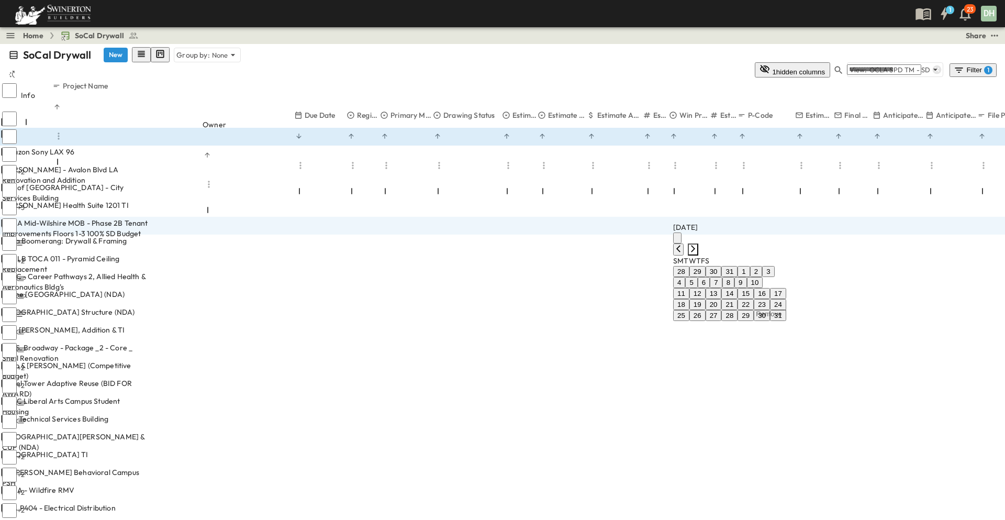
click at [695, 245] on icon "Next month" at bounding box center [693, 248] width 4 height 7
click at [697, 255] on icon "Next month" at bounding box center [693, 259] width 8 height 8
click at [697, 266] on button "2" at bounding box center [691, 271] width 12 height 11
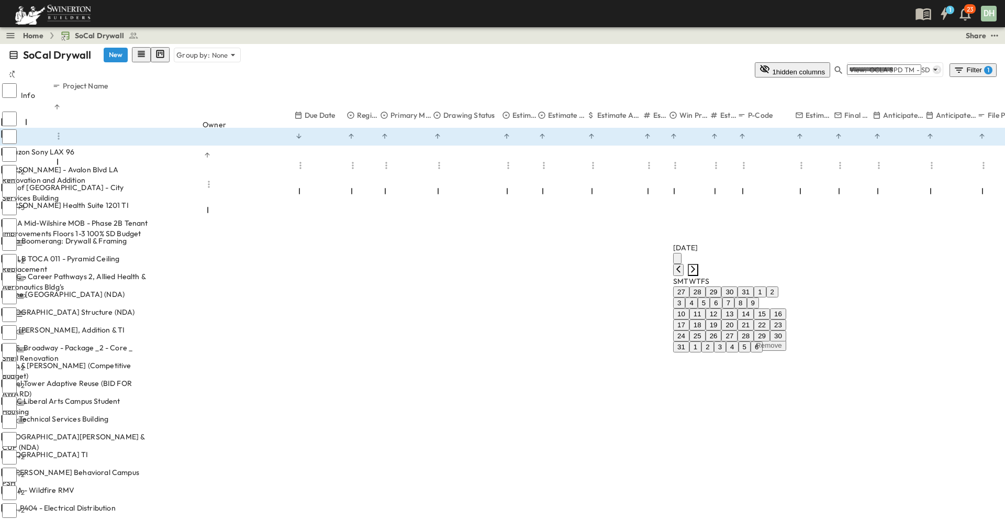
click at [697, 265] on icon "Next month" at bounding box center [693, 269] width 8 height 8
click at [697, 276] on icon "Next month" at bounding box center [693, 280] width 8 height 8
click at [697, 221] on icon "Next month" at bounding box center [693, 225] width 8 height 8
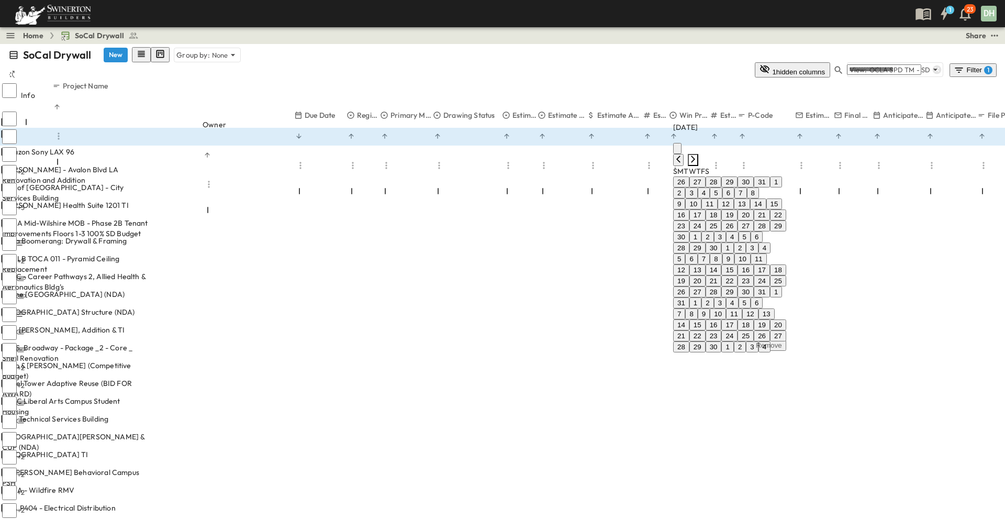
click at [697, 163] on icon "Next month" at bounding box center [693, 159] width 8 height 8
click at [697, 185] on icon "Next month" at bounding box center [693, 181] width 8 height 8
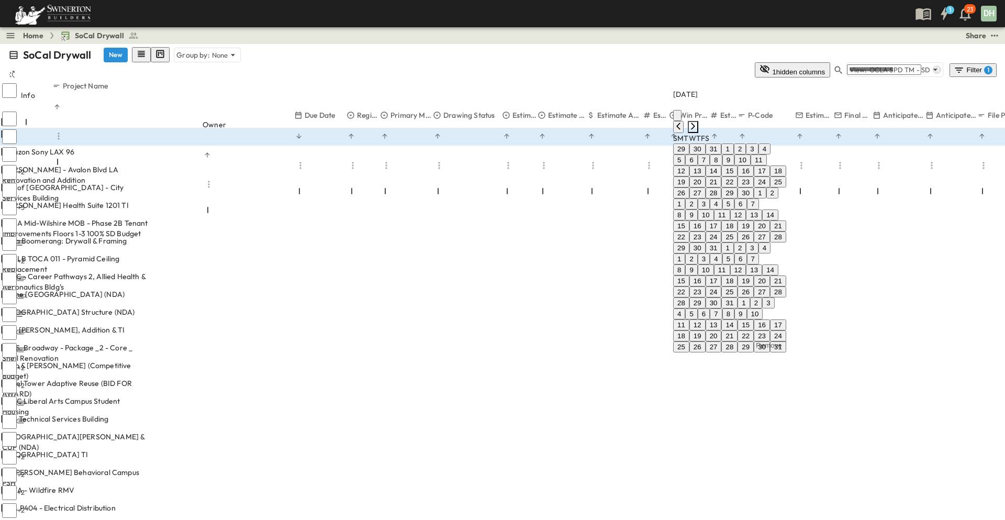
click at [697, 130] on icon "Next month" at bounding box center [693, 126] width 8 height 8
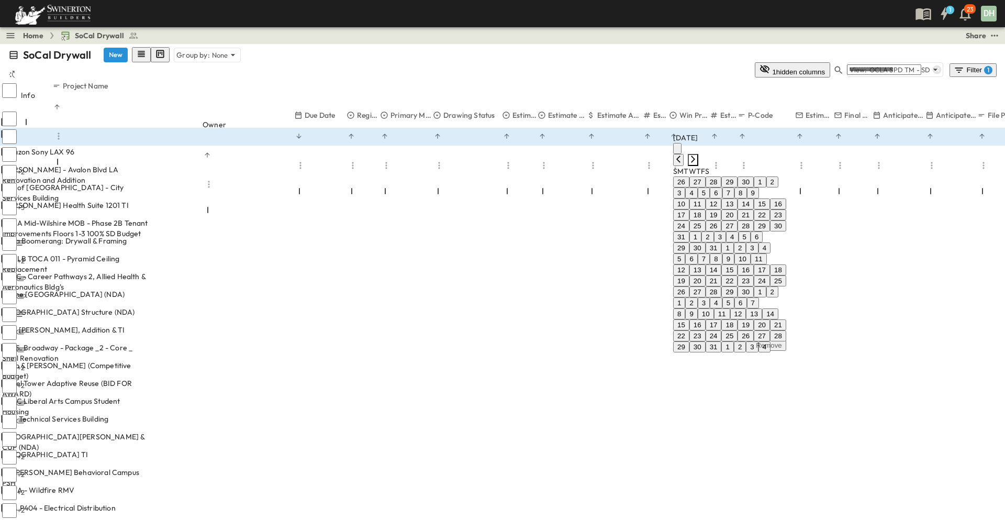
click at [697, 163] on icon "Next month" at bounding box center [693, 159] width 8 height 8
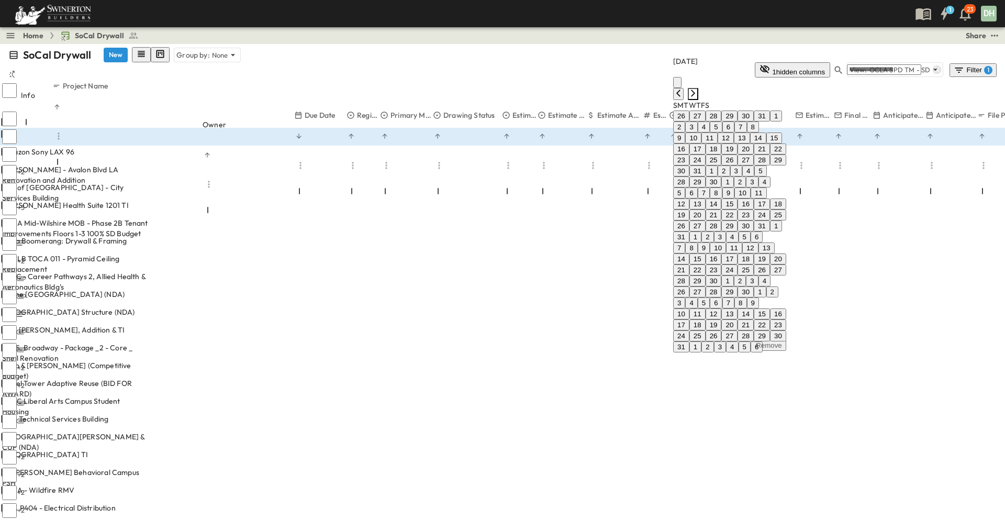
click at [697, 97] on icon "Next month" at bounding box center [693, 93] width 8 height 8
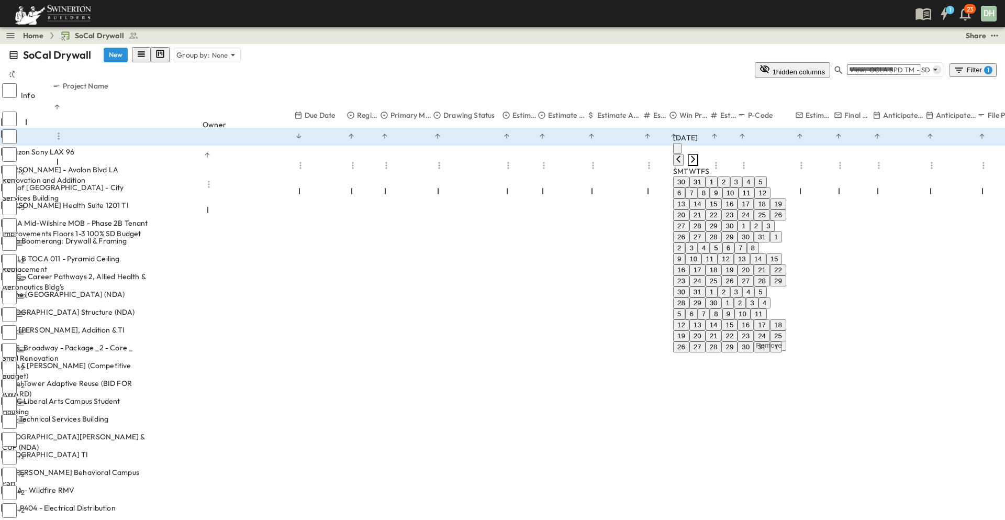
click at [697, 163] on icon "Next month" at bounding box center [693, 159] width 8 height 8
click at [697, 174] on icon "Next month" at bounding box center [693, 170] width 8 height 8
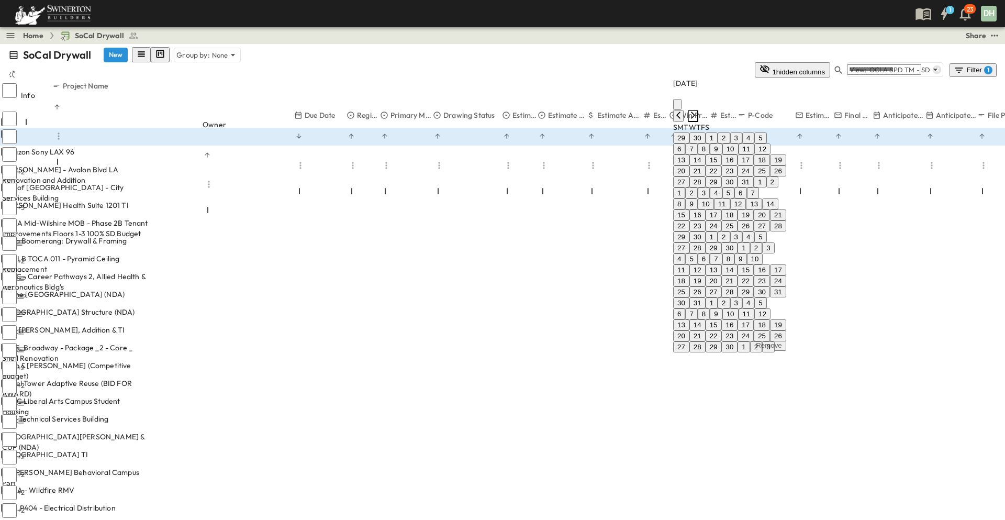
click at [697, 119] on icon "Next month" at bounding box center [693, 115] width 8 height 8
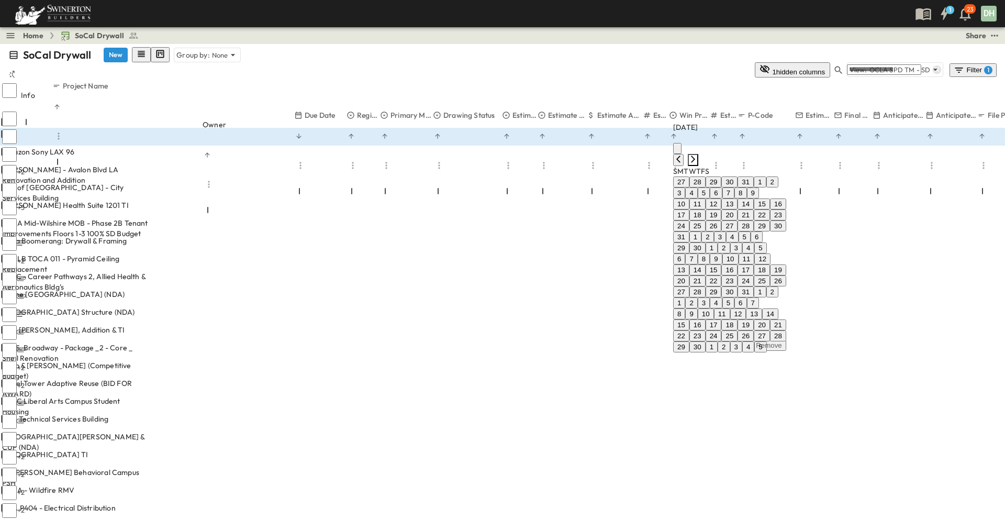
click at [697, 163] on icon "Next month" at bounding box center [693, 159] width 8 height 8
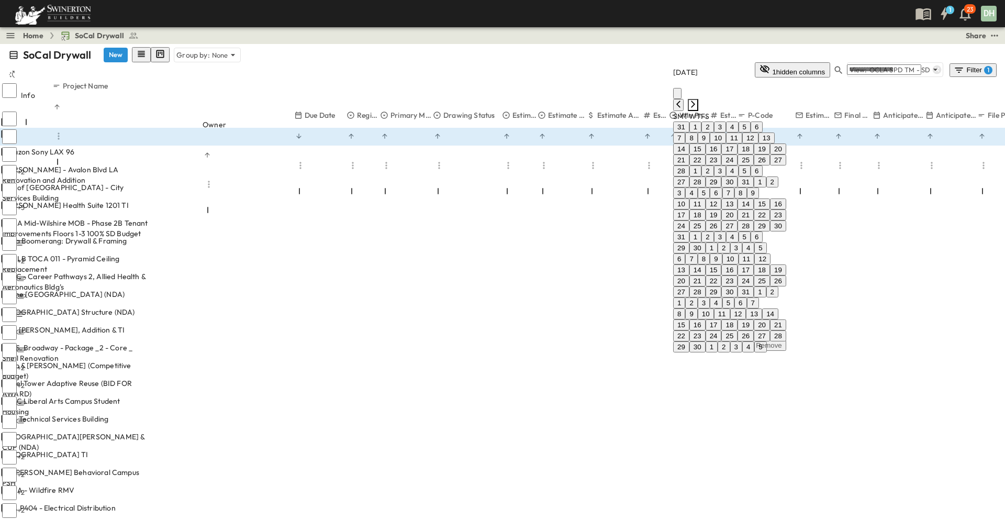
click at [697, 108] on icon "Next month" at bounding box center [693, 104] width 8 height 8
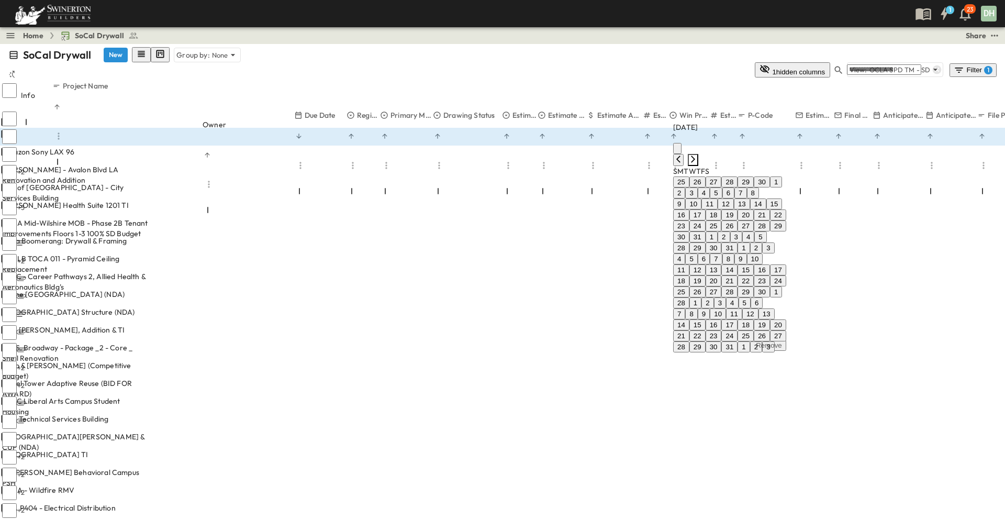
click at [697, 163] on icon "Next month" at bounding box center [693, 159] width 8 height 8
click at [697, 174] on icon "Next month" at bounding box center [693, 170] width 8 height 8
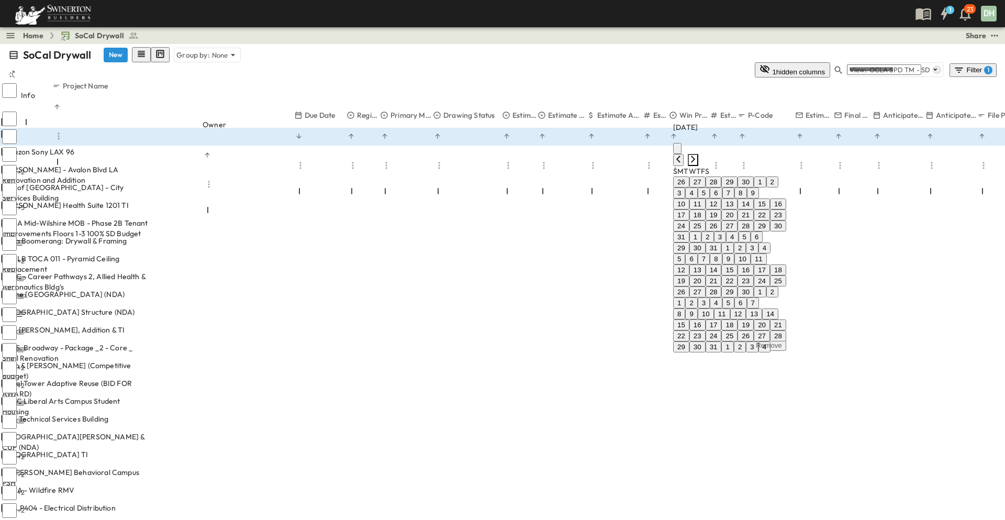
click at [697, 163] on icon "Next month" at bounding box center [693, 159] width 8 height 8
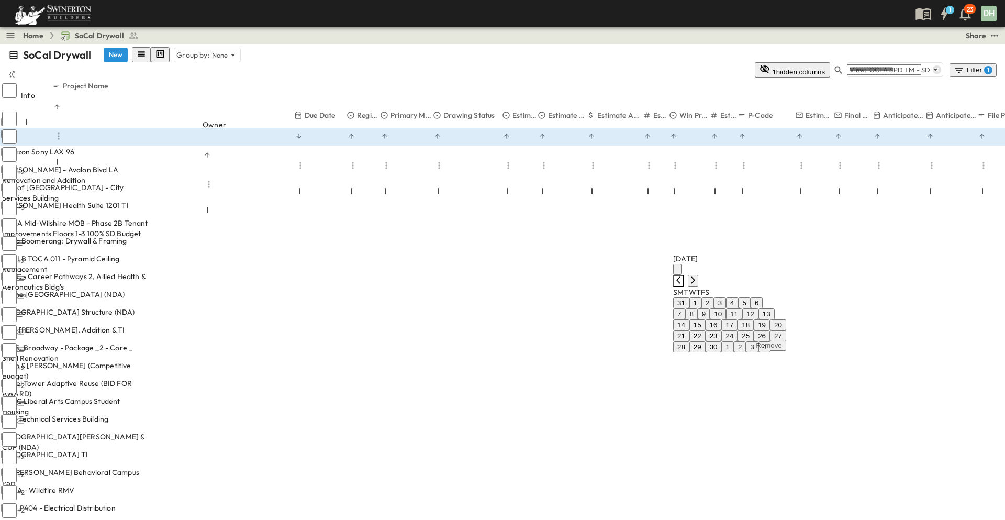
click at [682, 276] on icon "Previous month" at bounding box center [678, 280] width 8 height 8
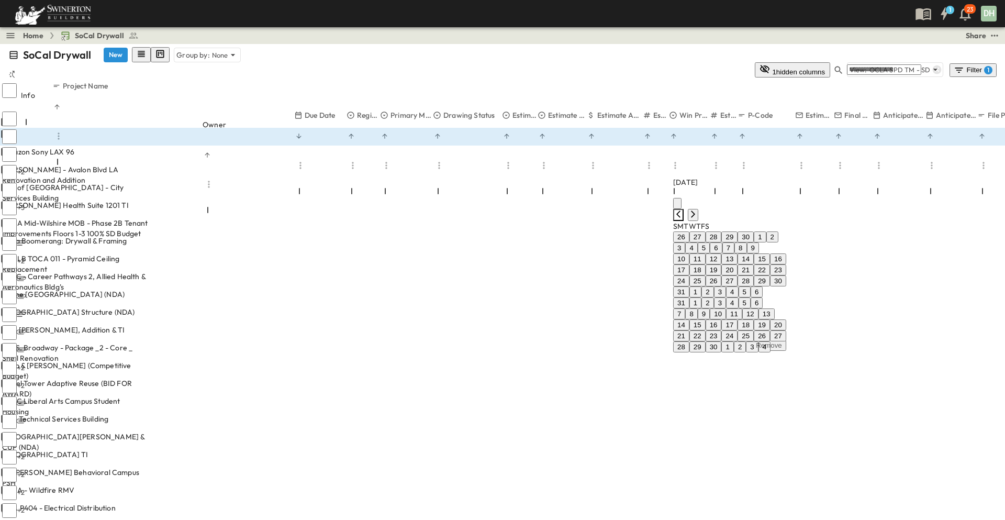
click at [682, 210] on icon "Previous month" at bounding box center [678, 214] width 8 height 8
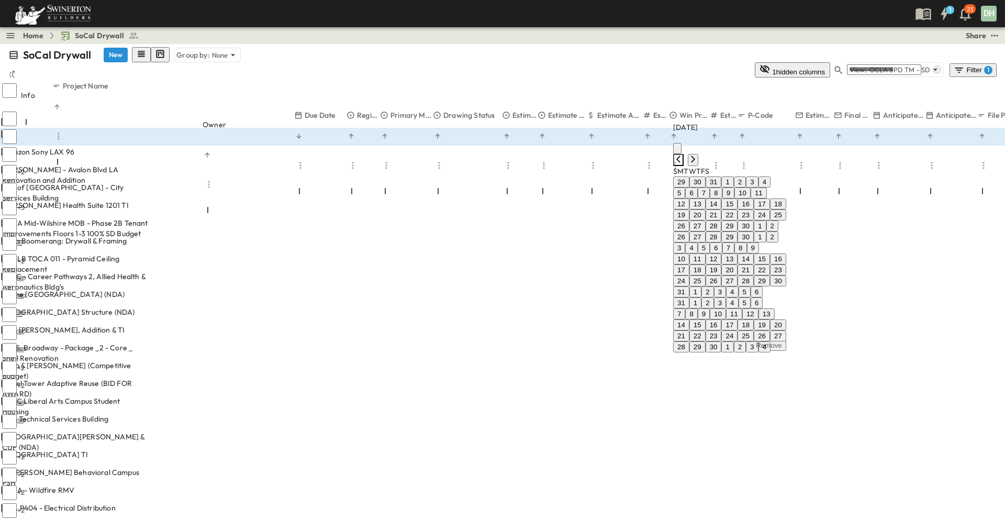
click at [682, 163] on icon "Previous month" at bounding box center [678, 159] width 8 height 8
click at [682, 174] on icon "Previous month" at bounding box center [678, 170] width 8 height 8
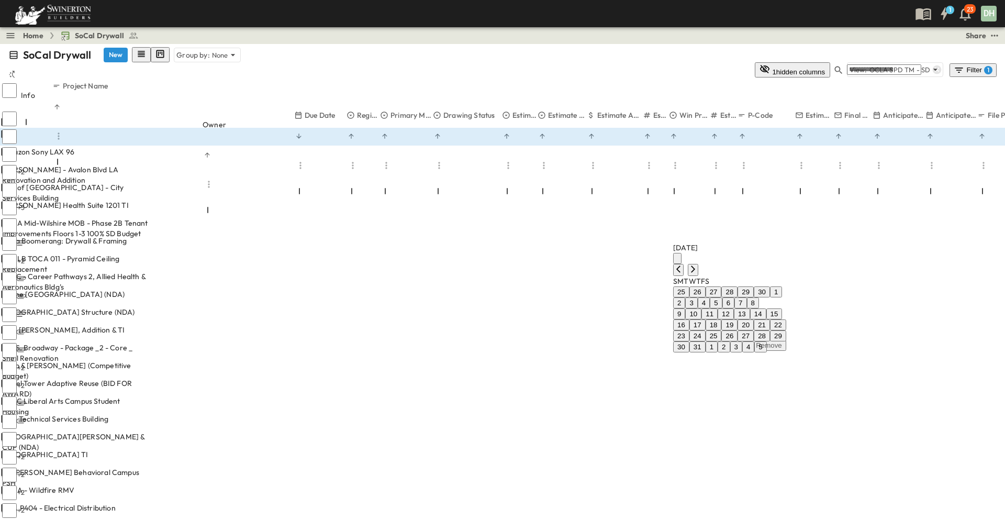
click at [770, 286] on button "30" at bounding box center [762, 291] width 16 height 11
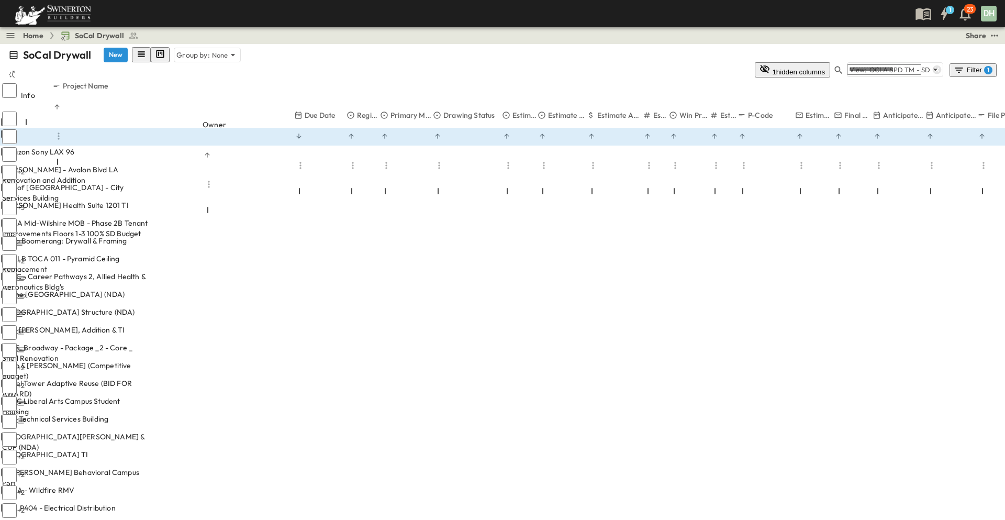
drag, startPoint x: 592, startPoint y: 279, endPoint x: 609, endPoint y: 267, distance: 19.9
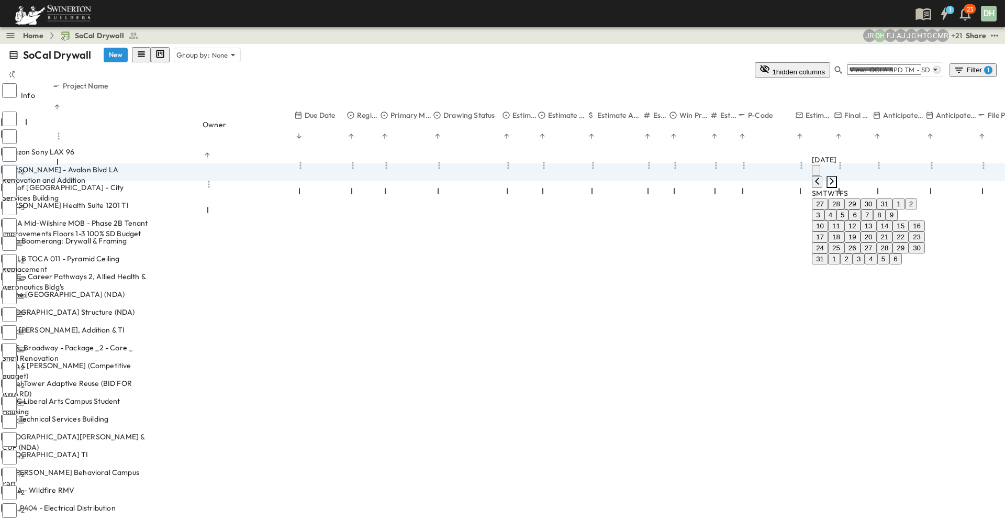
click at [834, 177] on icon "Next month" at bounding box center [832, 180] width 4 height 7
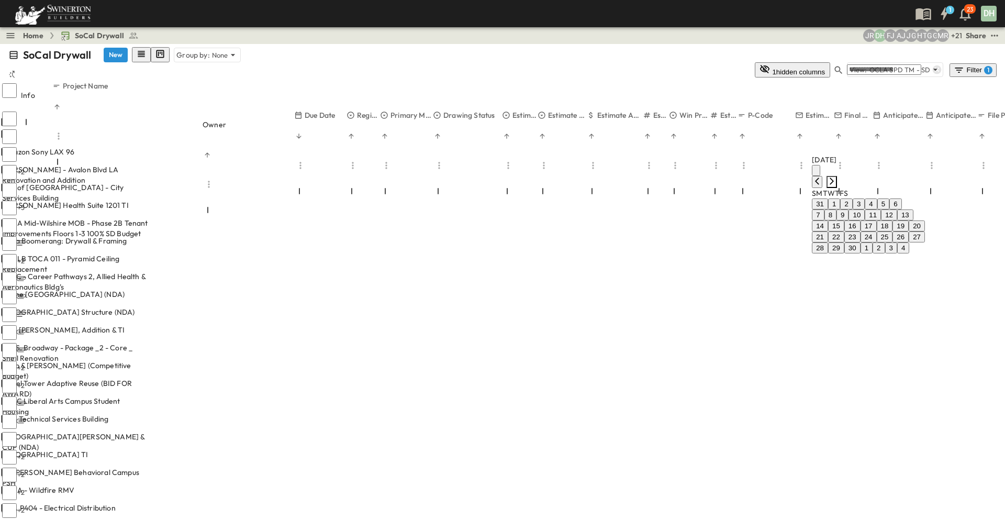
click at [834, 177] on icon "Next month" at bounding box center [832, 180] width 4 height 7
click at [860, 207] on button "1" at bounding box center [866, 203] width 12 height 11
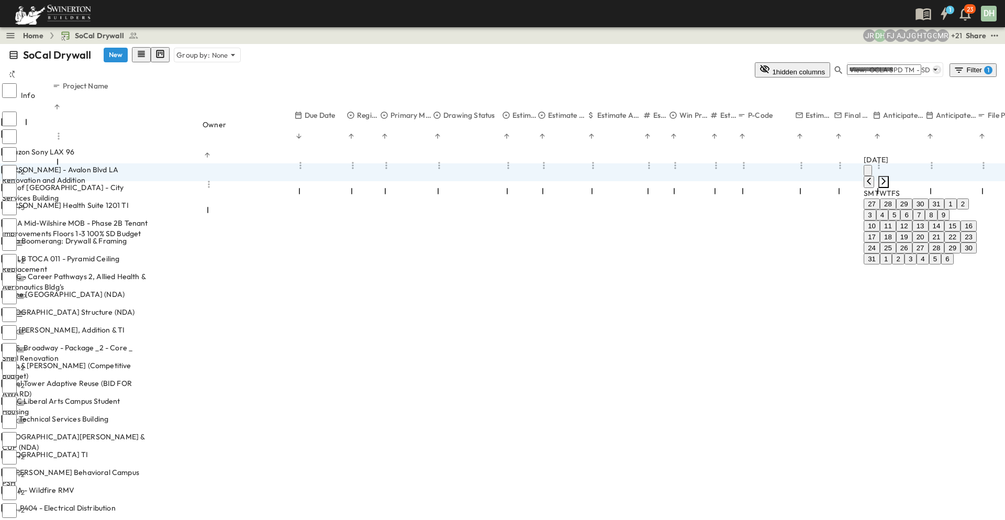
click at [888, 177] on icon "Next month" at bounding box center [883, 181] width 8 height 8
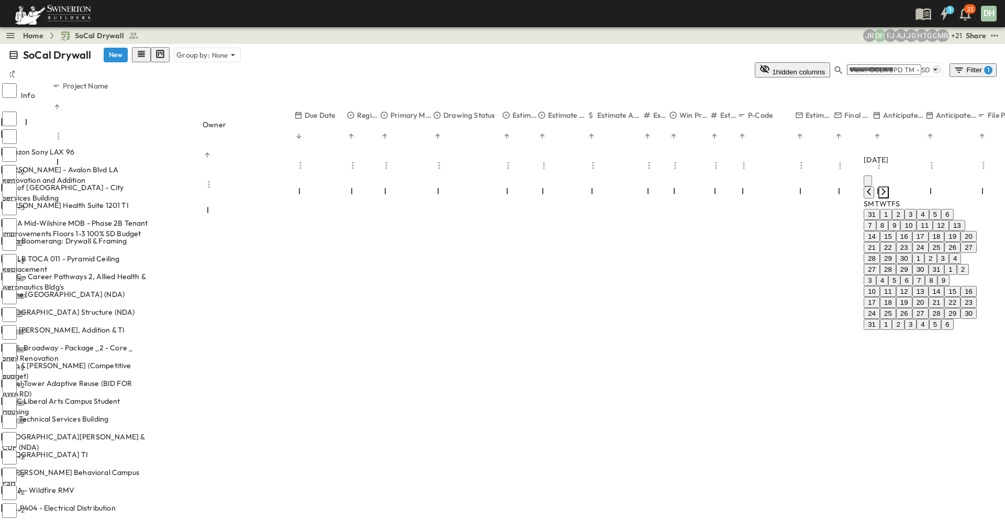
click at [888, 187] on icon "Next month" at bounding box center [883, 191] width 8 height 8
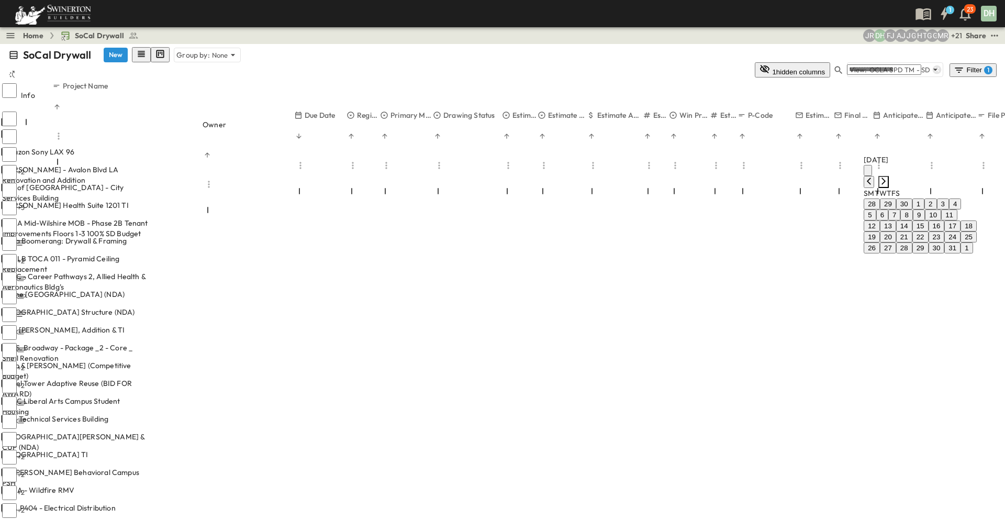
click at [888, 177] on icon "Next month" at bounding box center [883, 181] width 8 height 8
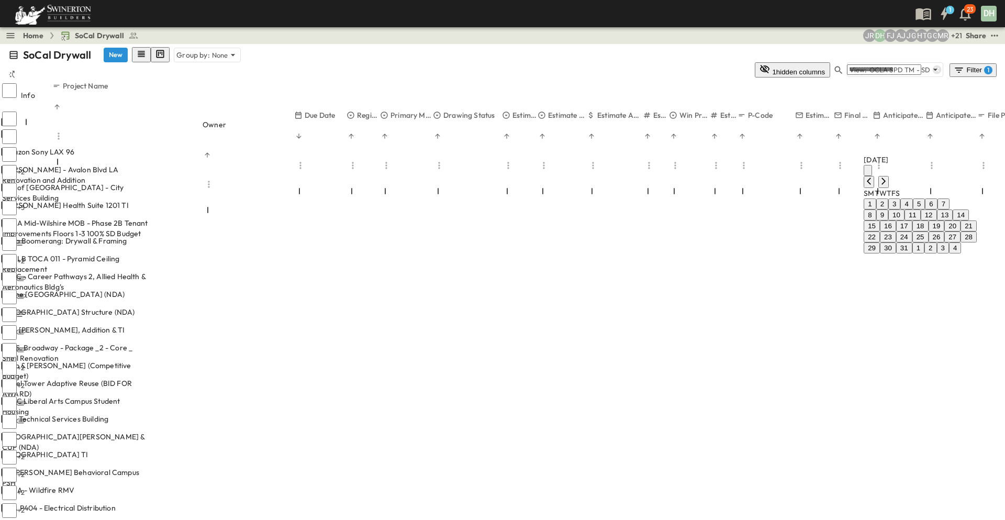
click at [896, 253] on button "31" at bounding box center [904, 247] width 16 height 11
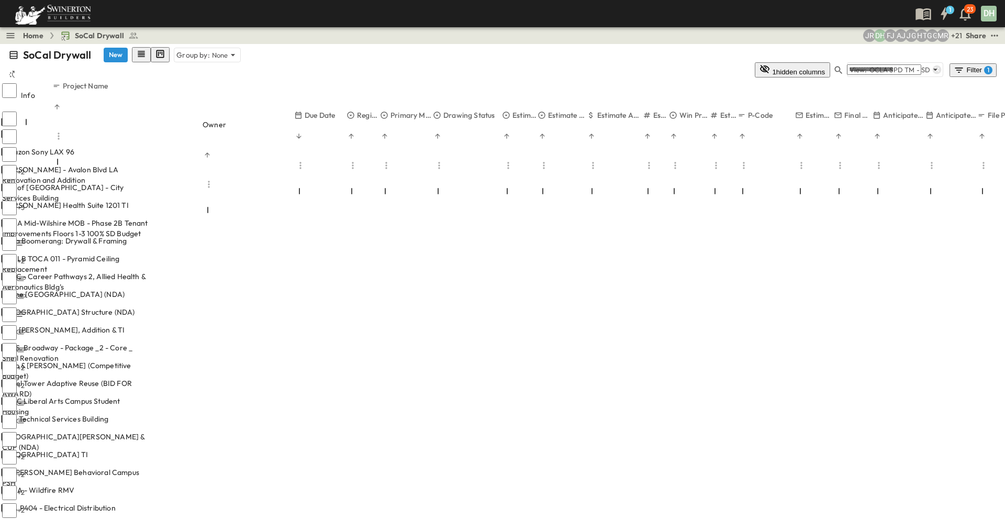
click at [127, 236] on span "Meta Boomerang: Drywall & Framing" at bounding box center [64, 241] width 125 height 10
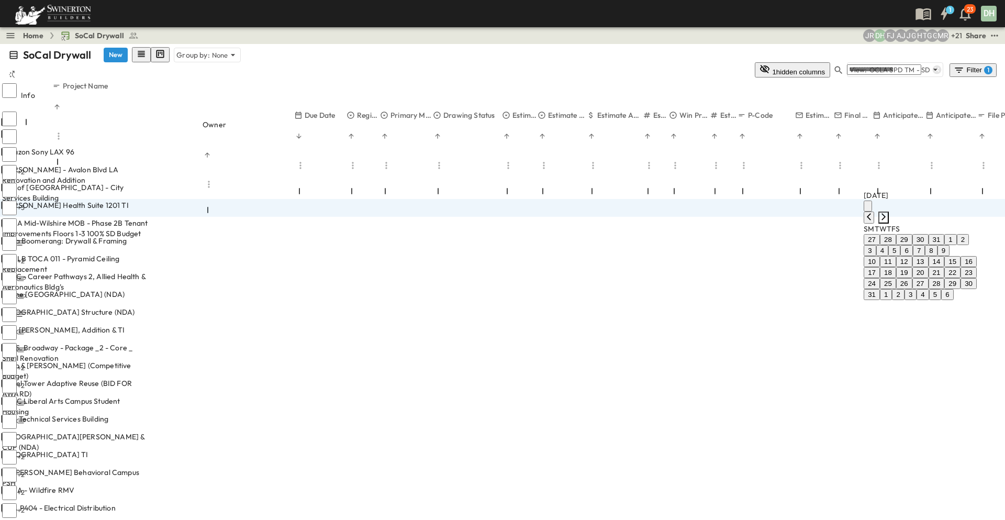
click at [888, 212] on icon "Next month" at bounding box center [883, 216] width 8 height 8
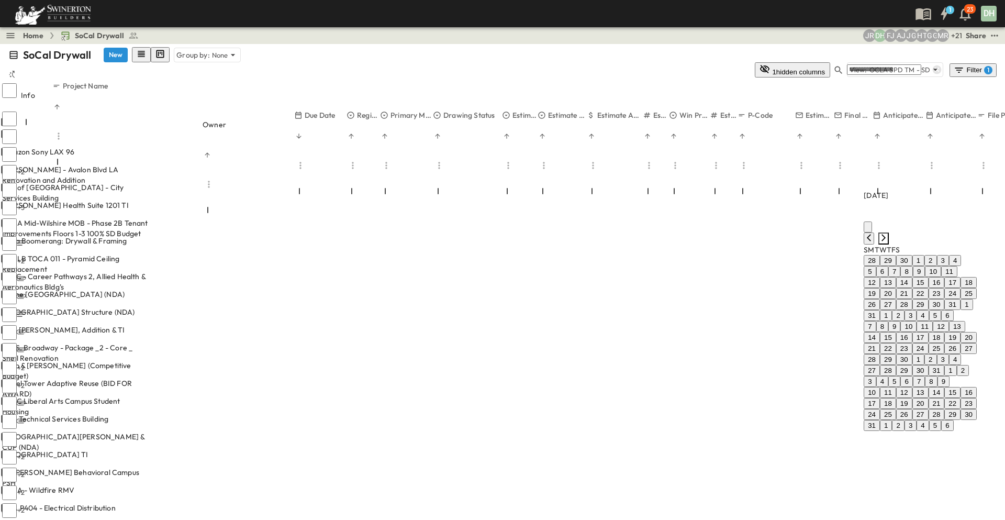
click at [888, 233] on icon "Next month" at bounding box center [883, 237] width 8 height 8
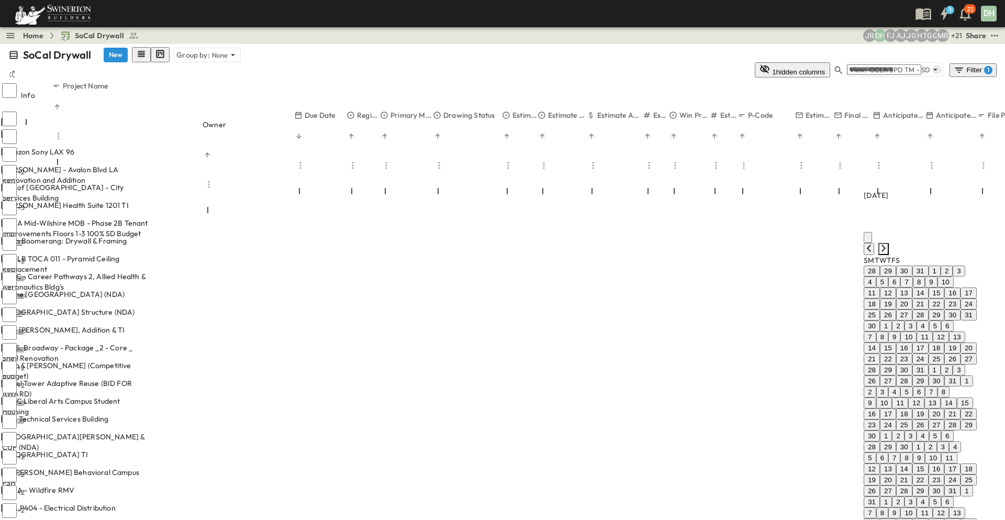
click at [888, 244] on icon "Next month" at bounding box center [883, 248] width 8 height 8
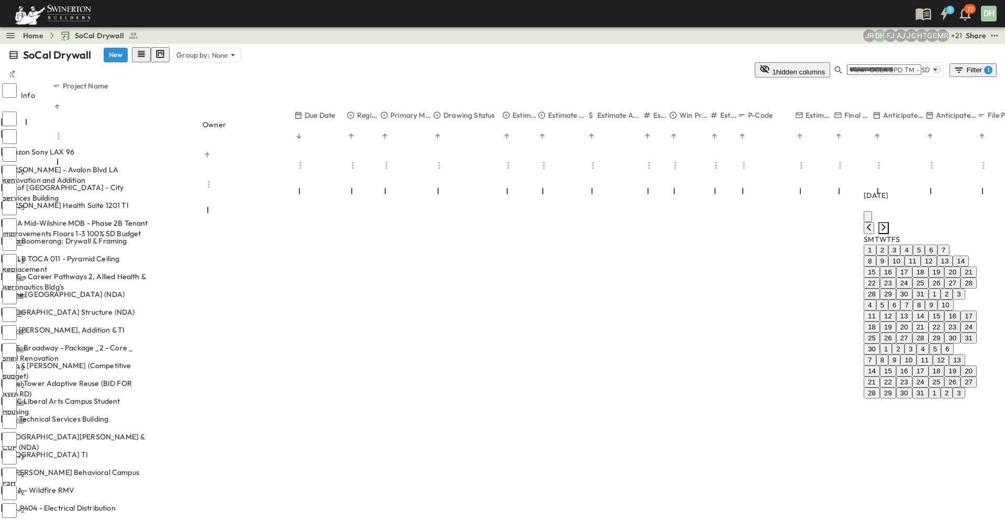
click at [888, 223] on icon "Next month" at bounding box center [883, 227] width 8 height 8
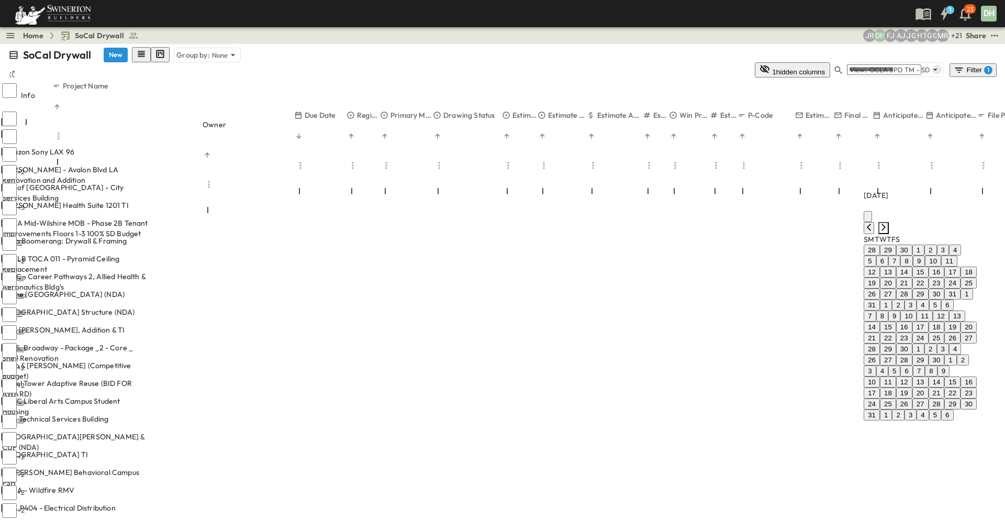
click at [888, 223] on icon "Next month" at bounding box center [883, 227] width 8 height 8
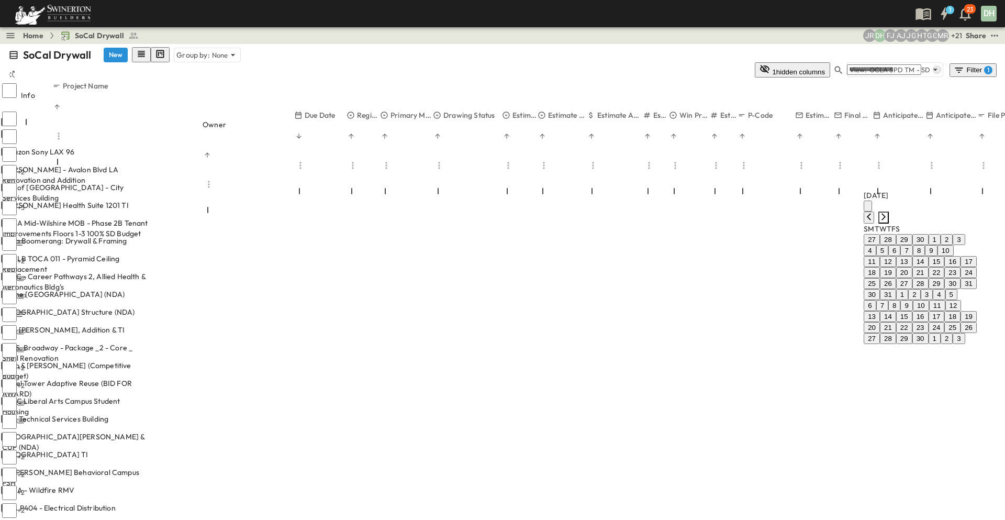
click at [888, 212] on icon "Next month" at bounding box center [883, 216] width 8 height 8
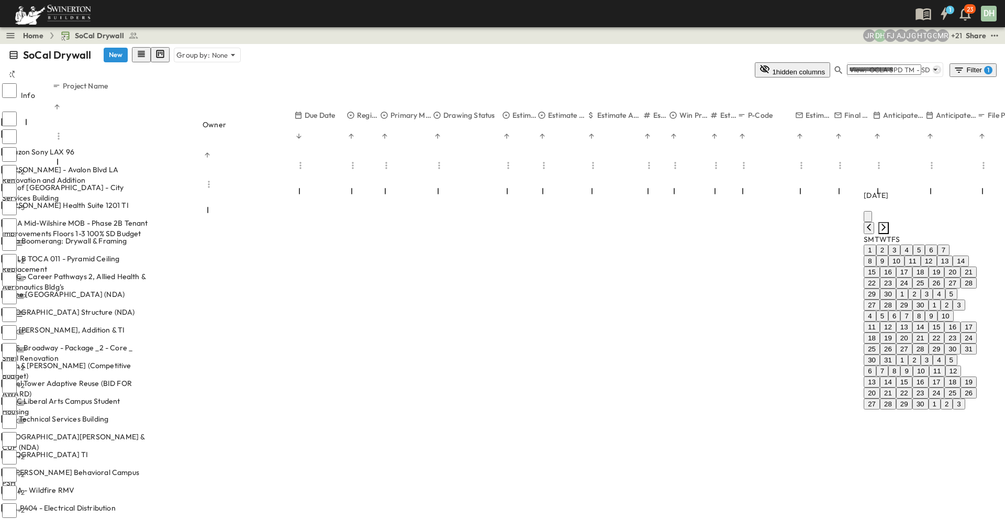
click at [888, 223] on icon "Next month" at bounding box center [883, 227] width 8 height 8
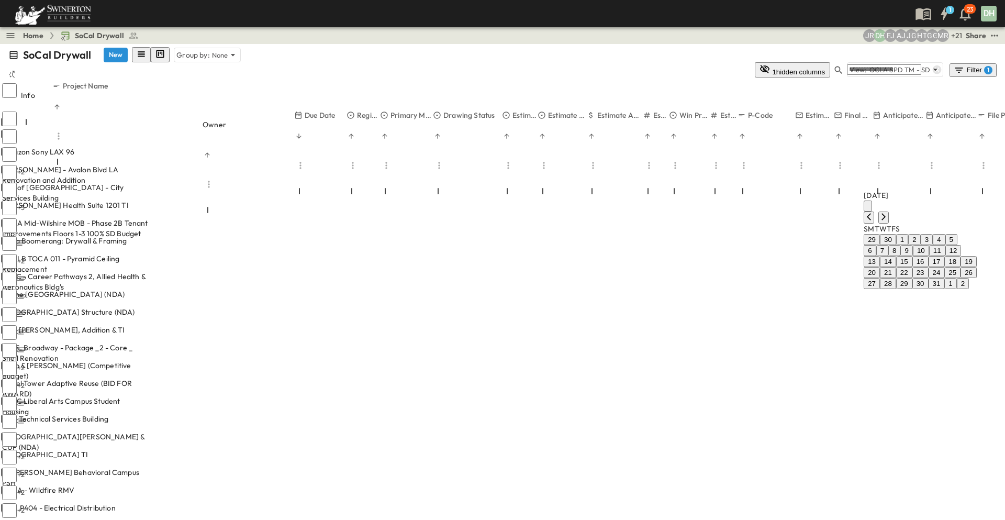
click at [928, 289] on button "31" at bounding box center [936, 283] width 16 height 11
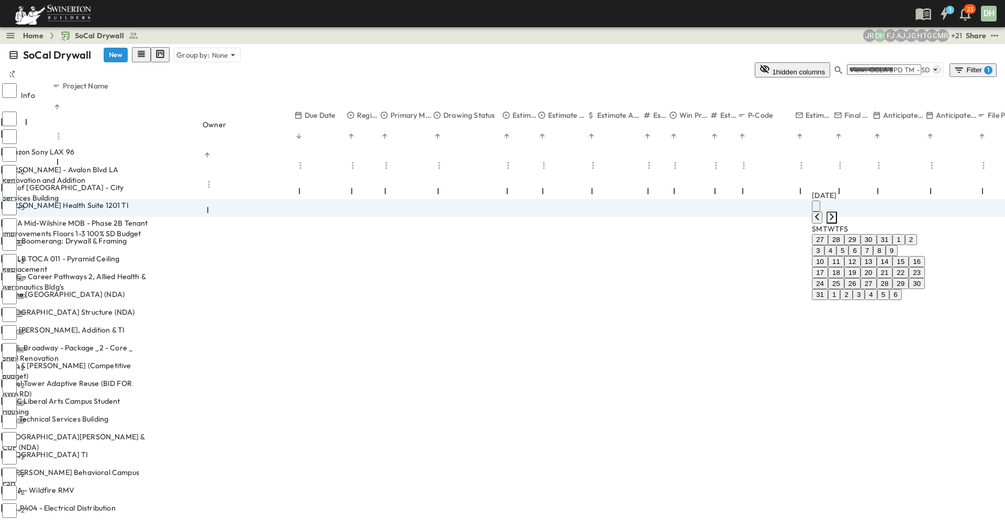
click at [836, 212] on icon "Next month" at bounding box center [831, 216] width 8 height 8
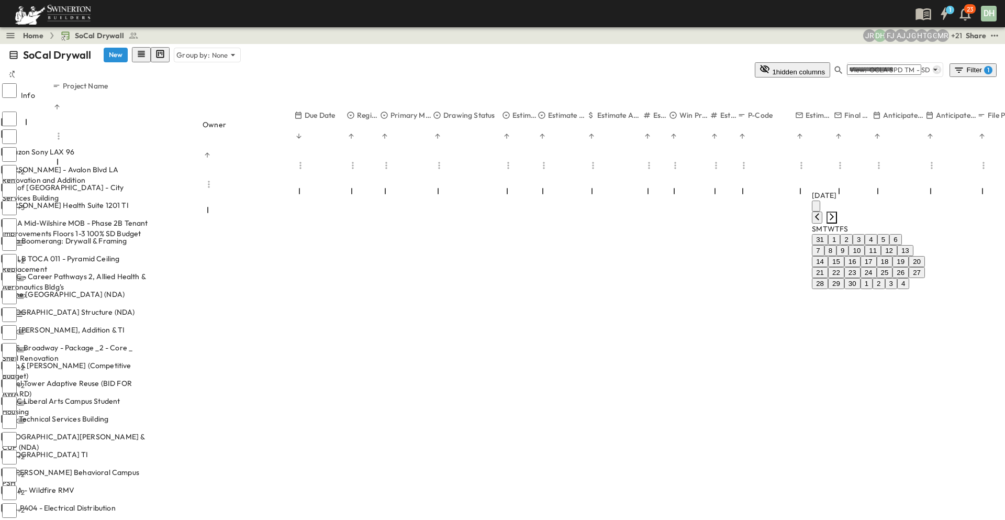
click at [836, 212] on icon "Next month" at bounding box center [831, 216] width 8 height 8
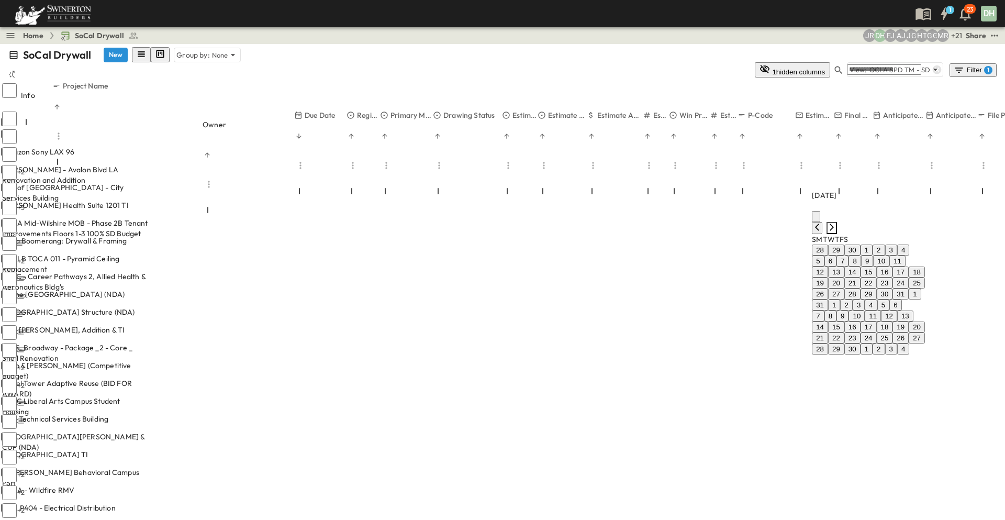
click at [836, 223] on icon "Next month" at bounding box center [831, 227] width 8 height 8
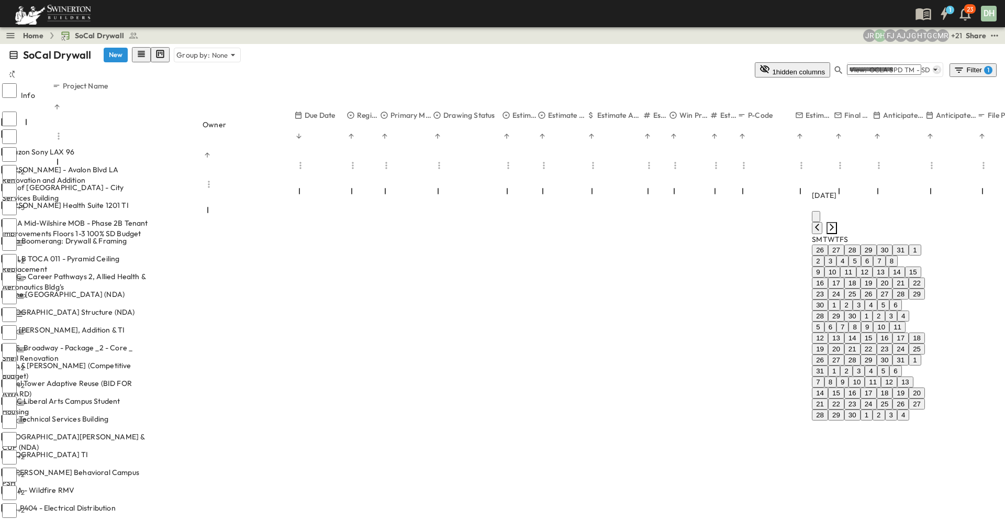
click at [836, 223] on icon "Next month" at bounding box center [831, 227] width 8 height 8
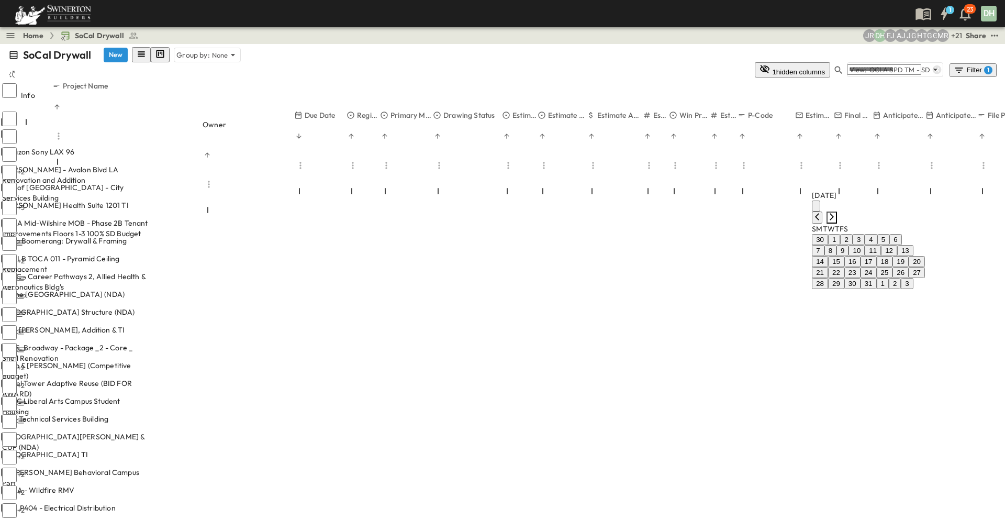
click at [836, 212] on icon "Next month" at bounding box center [831, 216] width 8 height 8
click at [877, 240] on button "1" at bounding box center [883, 239] width 12 height 11
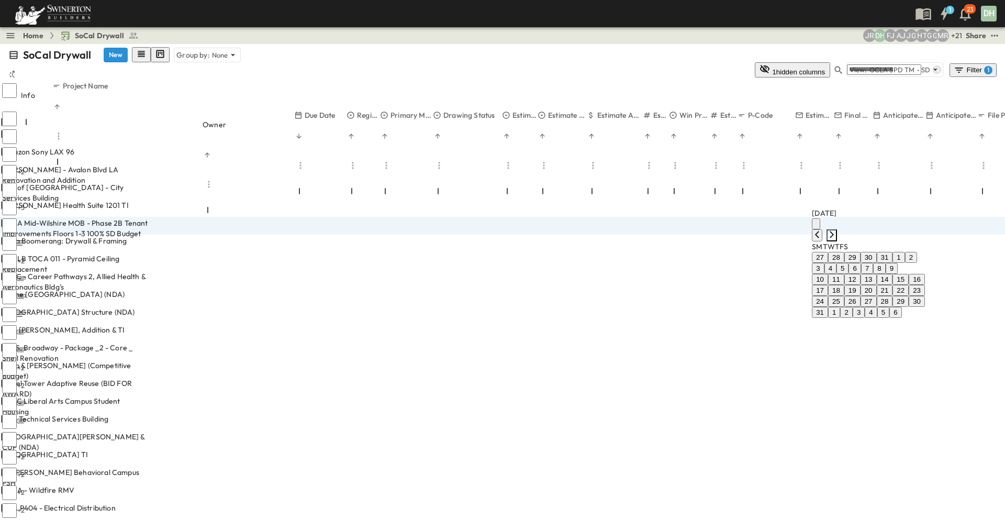
click at [834, 231] on icon "Next month" at bounding box center [832, 234] width 4 height 7
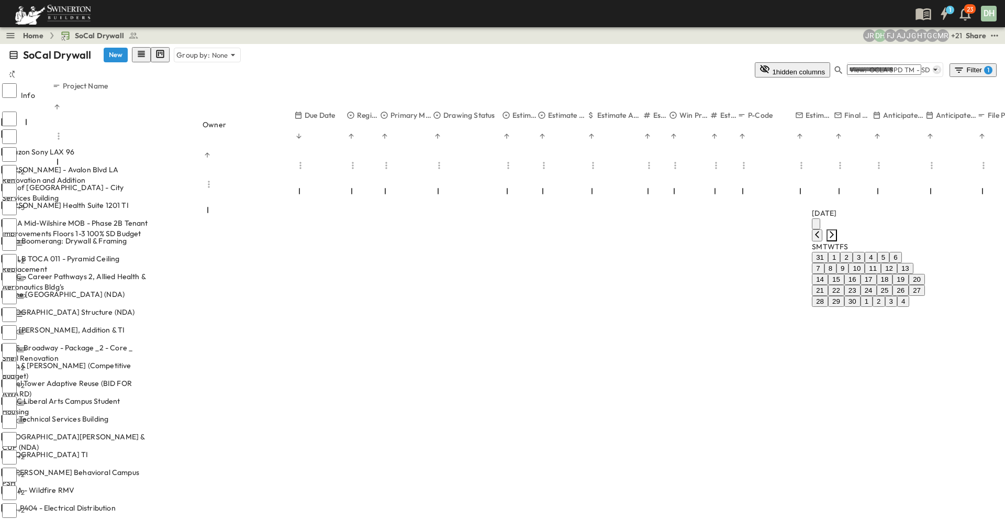
click at [834, 231] on icon "Next month" at bounding box center [832, 234] width 4 height 7
click at [860, 261] on button "1" at bounding box center [866, 257] width 12 height 11
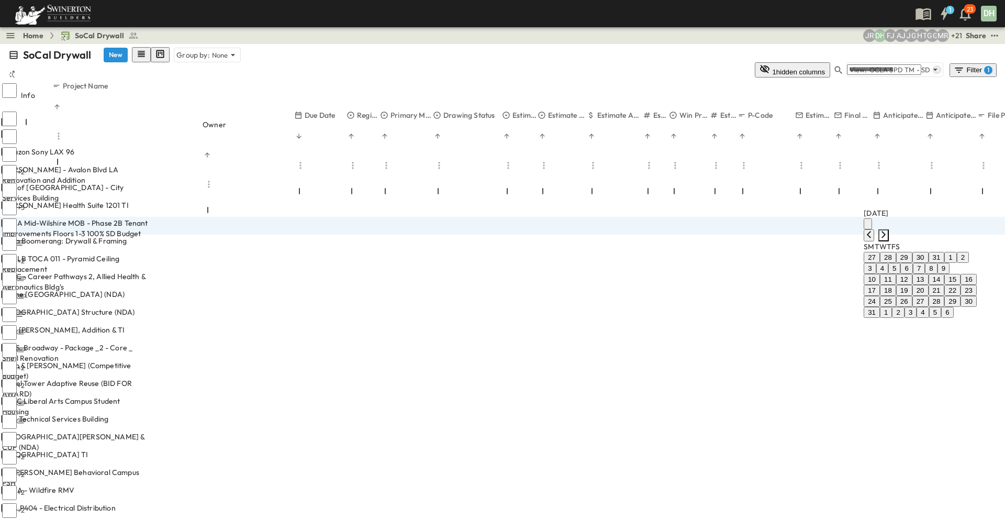
click at [888, 230] on icon "Next month" at bounding box center [883, 234] width 8 height 8
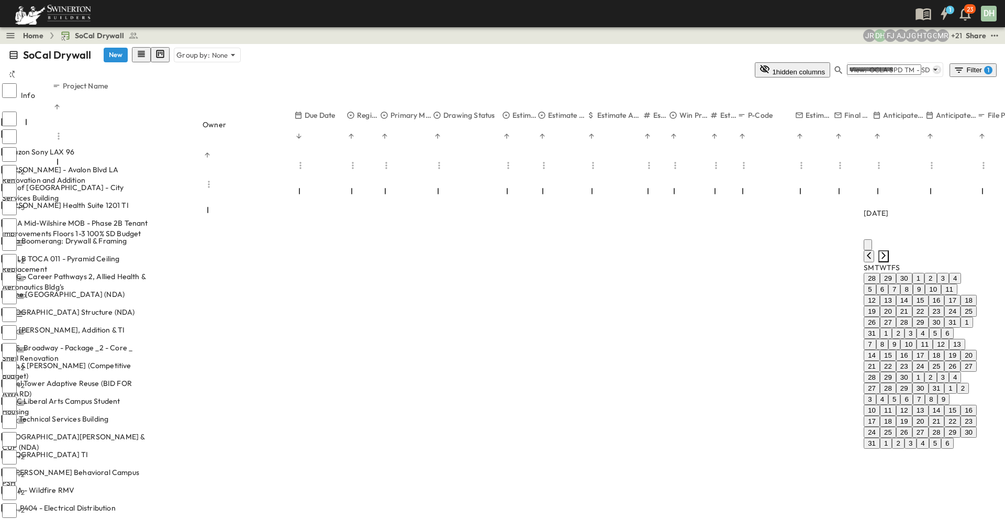
click at [888, 251] on icon "Next month" at bounding box center [883, 255] width 8 height 8
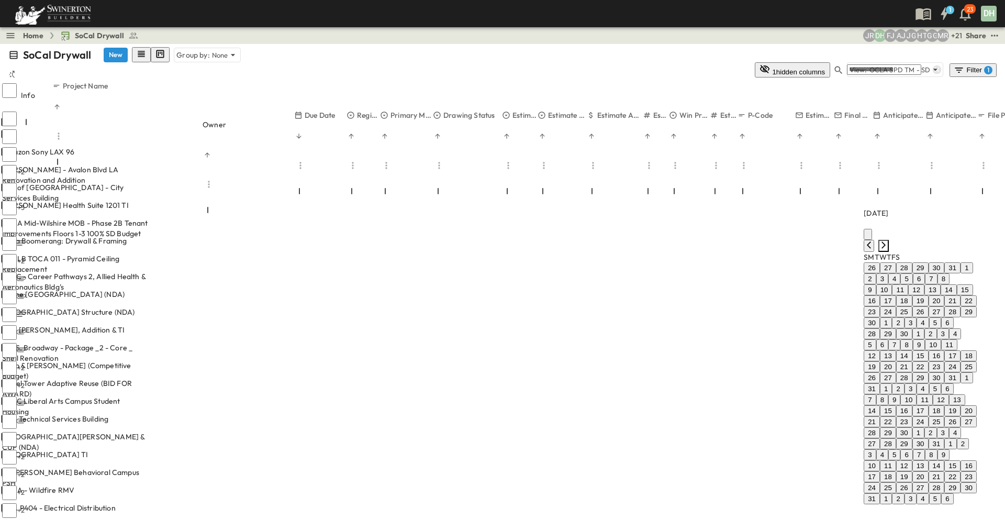
click at [888, 241] on icon "Next month" at bounding box center [883, 245] width 8 height 8
click at [888, 251] on icon "Next month" at bounding box center [883, 255] width 8 height 8
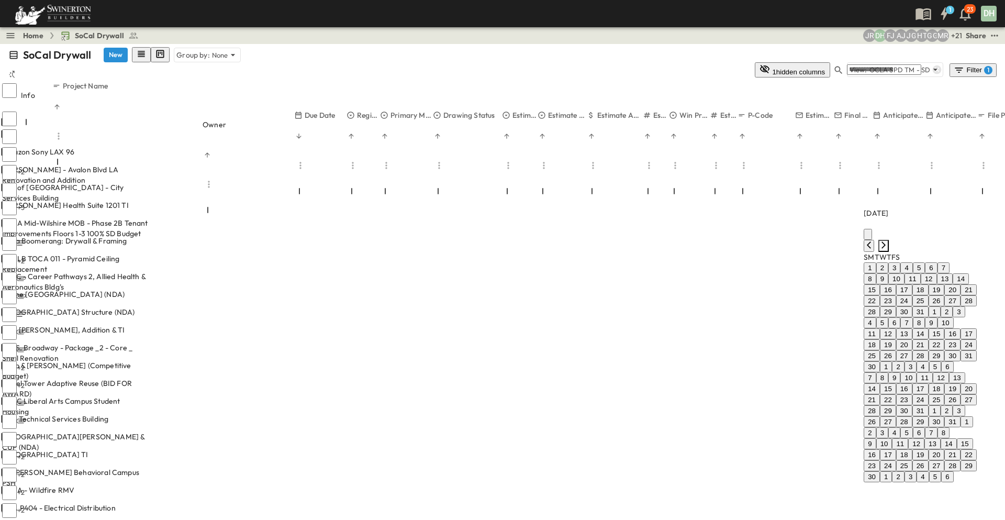
click at [888, 241] on icon "Next month" at bounding box center [883, 245] width 8 height 8
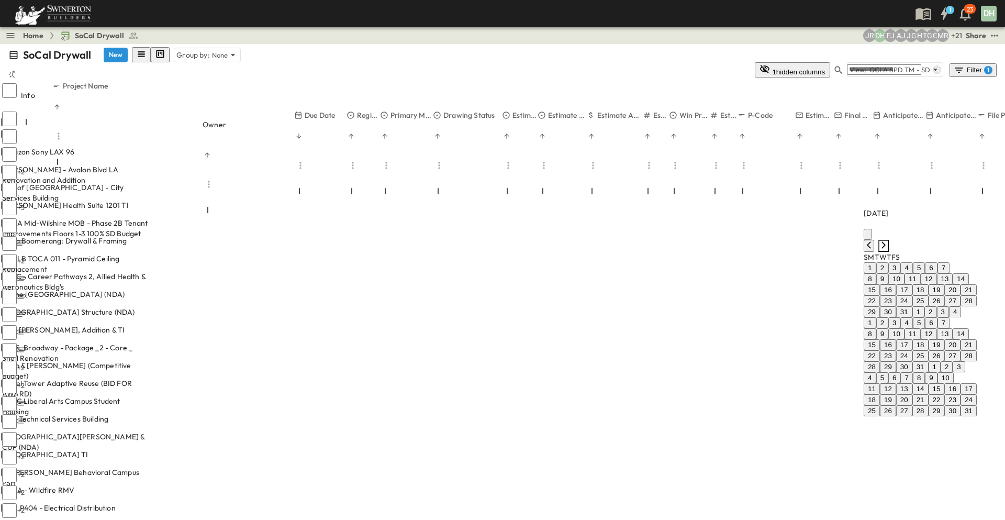
click at [888, 241] on icon "Next month" at bounding box center [883, 245] width 8 height 8
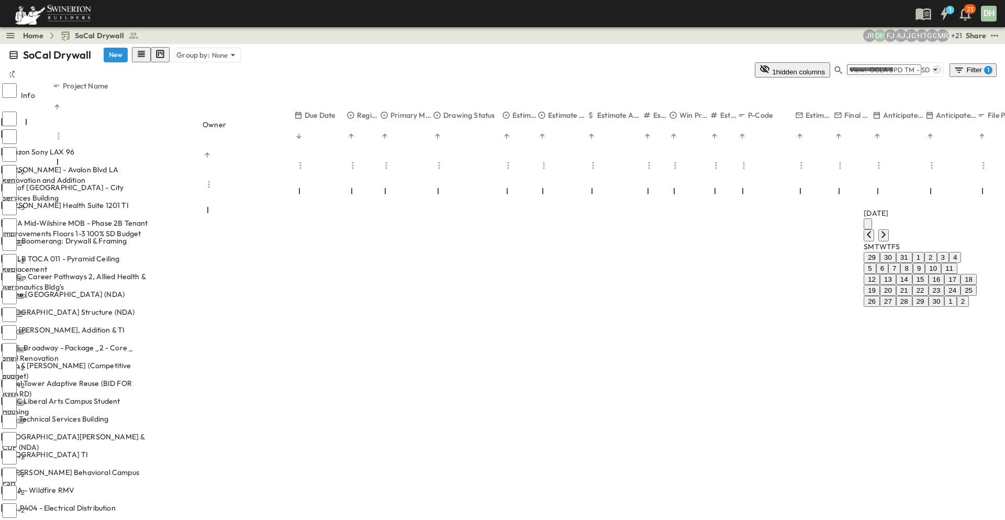
click at [896, 259] on button "31" at bounding box center [904, 257] width 16 height 11
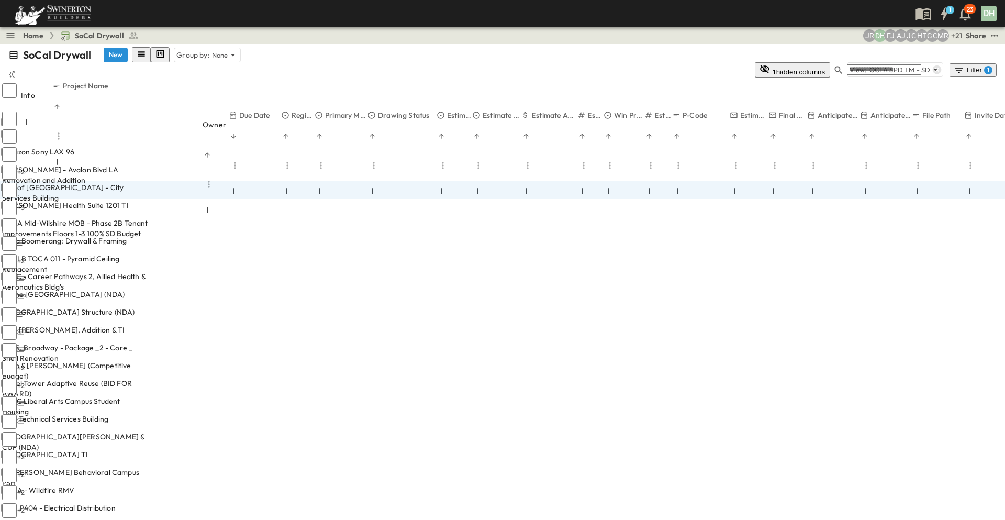
drag, startPoint x: 295, startPoint y: 74, endPoint x: 212, endPoint y: 86, distance: 83.1
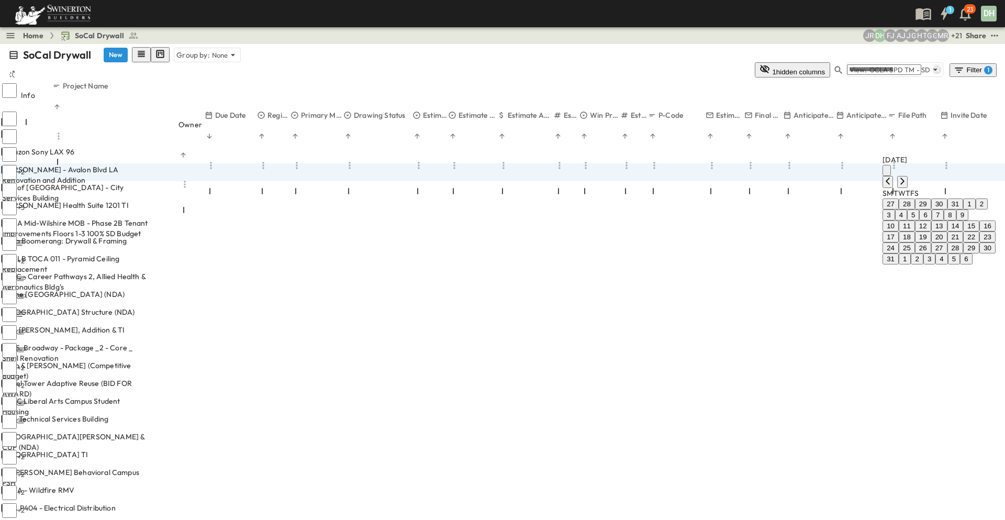
click at [931, 253] on button "27" at bounding box center [939, 247] width 16 height 11
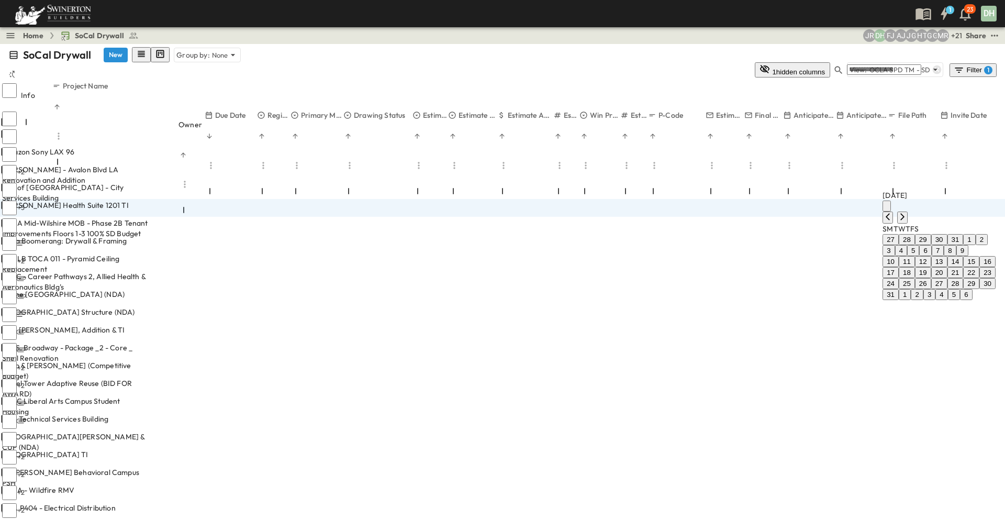
click at [931, 289] on button "27" at bounding box center [939, 283] width 16 height 11
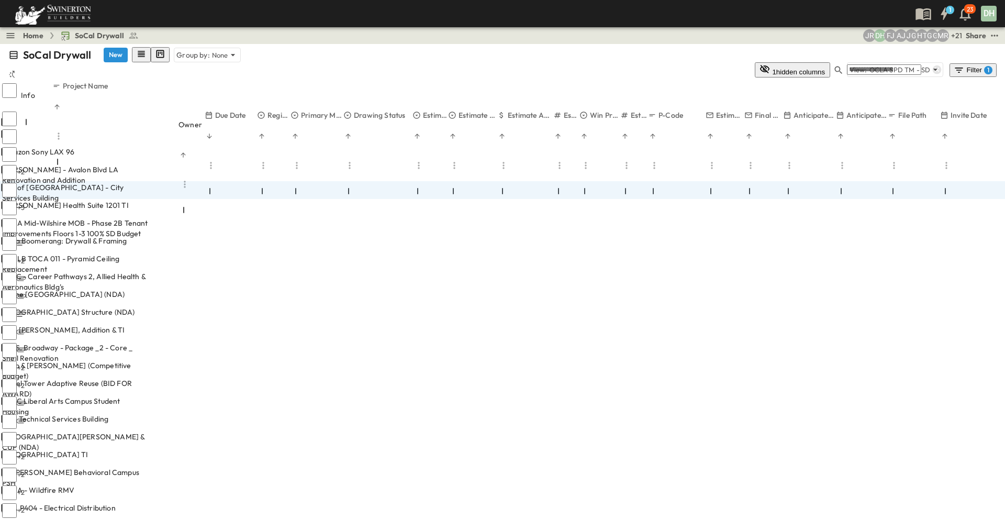
click at [148, 219] on p "OPEN" at bounding box center [139, 223] width 18 height 8
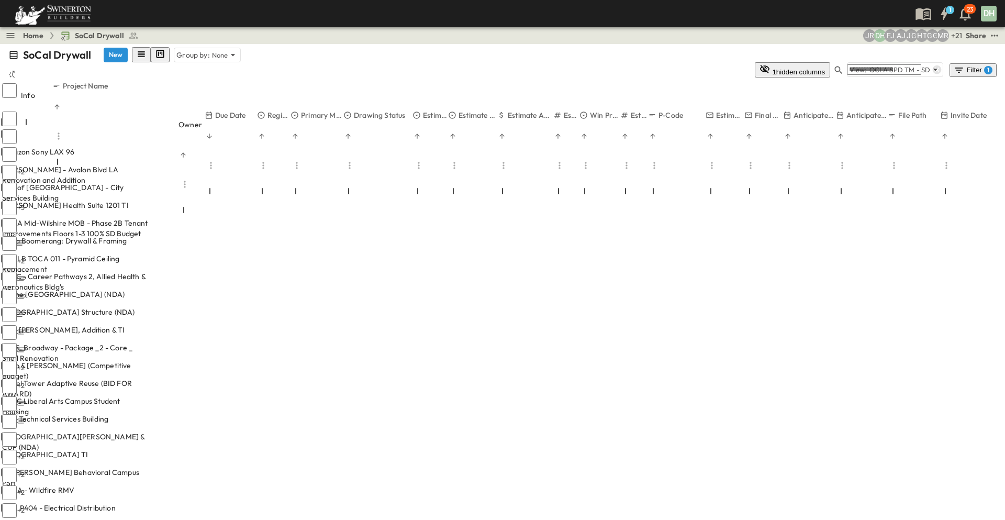
drag, startPoint x: 607, startPoint y: 52, endPoint x: 621, endPoint y: 47, distance: 15.1
click at [607, 52] on div "SoCal Drywall New Group by: None" at bounding box center [502, 54] width 988 height 15
